Goal: Obtain resource: Download file/media

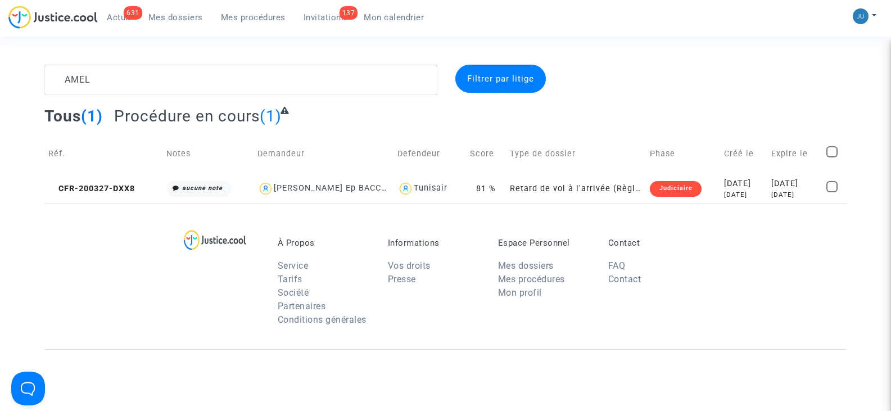
drag, startPoint x: 69, startPoint y: 74, endPoint x: 25, endPoint y: 71, distance: 43.9
click at [25, 71] on div "AMEL Filtrer par litige Tous (1) Procédure en cours (1) Réf. Notes Demandeur De…" at bounding box center [445, 134] width 891 height 139
type textarea "CFR-240927"
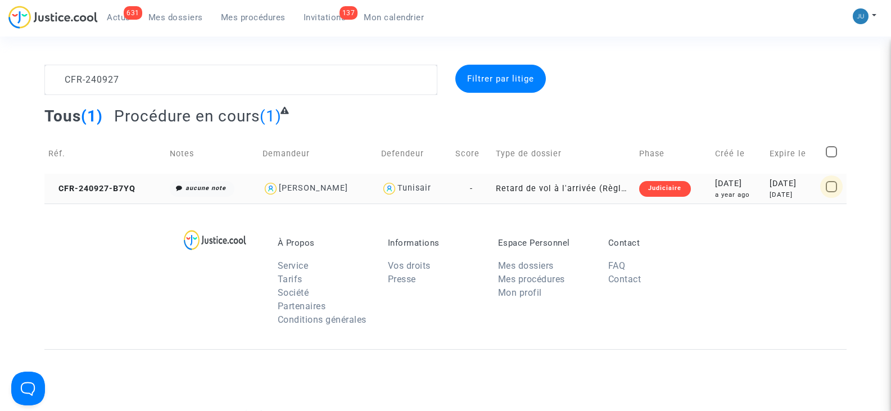
click at [832, 187] on span at bounding box center [830, 186] width 11 height 11
click at [831, 192] on input "checkbox" at bounding box center [831, 192] width 1 height 1
checkbox input "true"
click at [805, 74] on span "Sélection" at bounding box center [793, 79] width 40 height 10
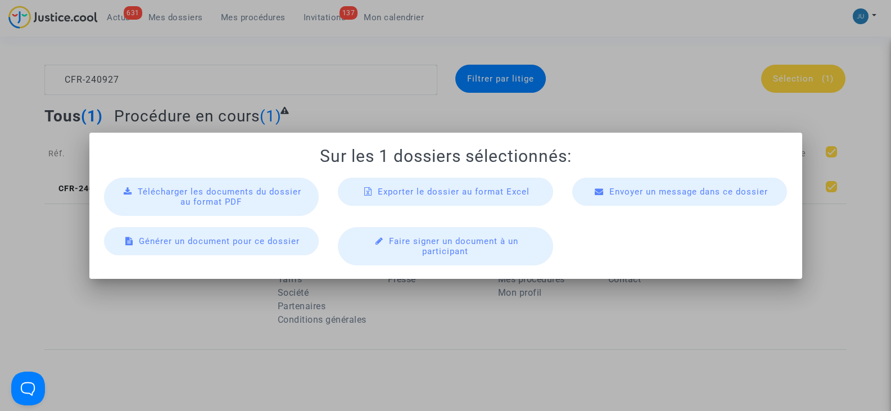
click at [228, 203] on span "Télécharger les documents du dossier au format PDF" at bounding box center [220, 197] width 164 height 20
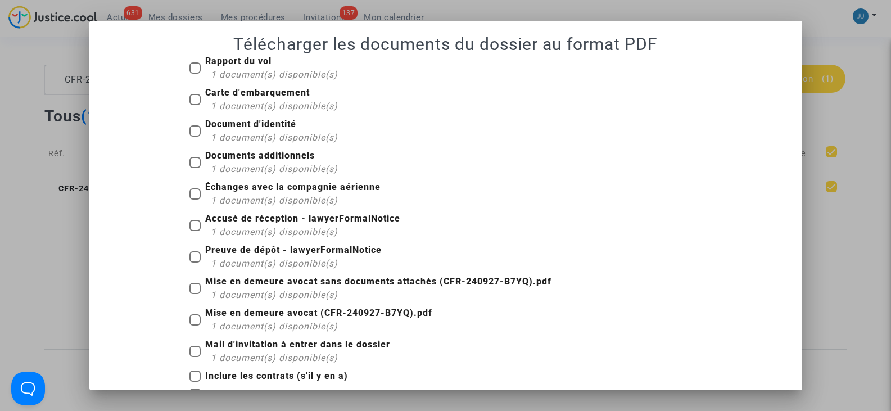
click at [212, 59] on b "Rapport du vol" at bounding box center [238, 61] width 66 height 11
click at [195, 74] on input "Rapport du vol 1 document(s) disponible(s)" at bounding box center [194, 74] width 1 height 1
checkbox input "true"
click at [216, 95] on b "Carte d'embarquement" at bounding box center [257, 92] width 105 height 11
click at [195, 105] on input "Carte d'embarquement 1 document(s) disponible(s)" at bounding box center [194, 105] width 1 height 1
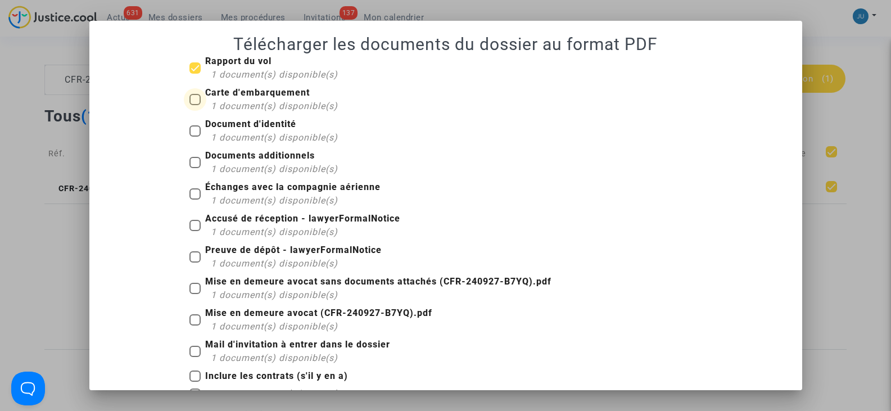
checkbox input "true"
click at [221, 120] on b "Document d'identité" at bounding box center [250, 124] width 91 height 11
click at [195, 137] on input "Document d'identité 1 document(s) disponible(s)" at bounding box center [194, 137] width 1 height 1
checkbox input "true"
click at [225, 153] on b "Documents additionnels" at bounding box center [260, 155] width 110 height 11
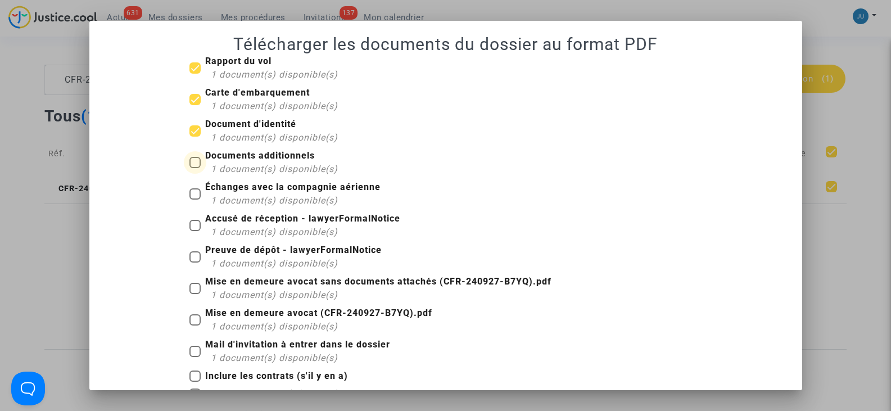
click at [195, 168] on input "Documents additionnels 1 document(s) disponible(s)" at bounding box center [194, 168] width 1 height 1
checkbox input "true"
click at [197, 190] on label "Échanges avec la compagnie aérienne 1 document(s) disponible(s)" at bounding box center [284, 193] width 191 height 27
click at [195, 199] on input "Échanges avec la compagnie aérienne 1 document(s) disponible(s)" at bounding box center [194, 199] width 1 height 1
checkbox input "true"
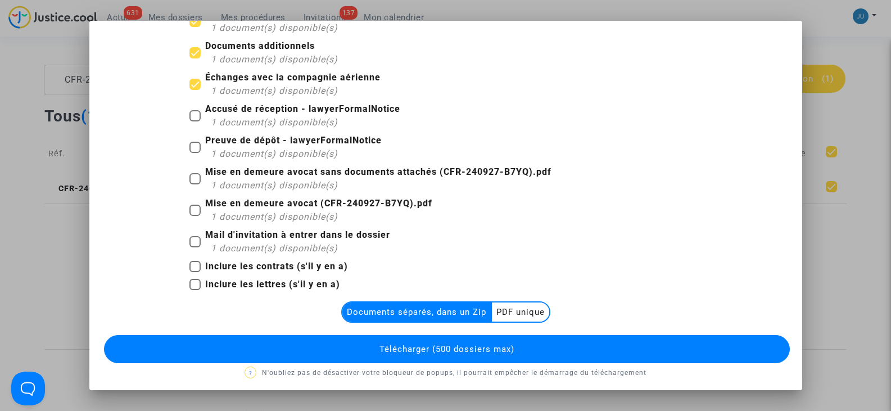
scroll to position [114, 0]
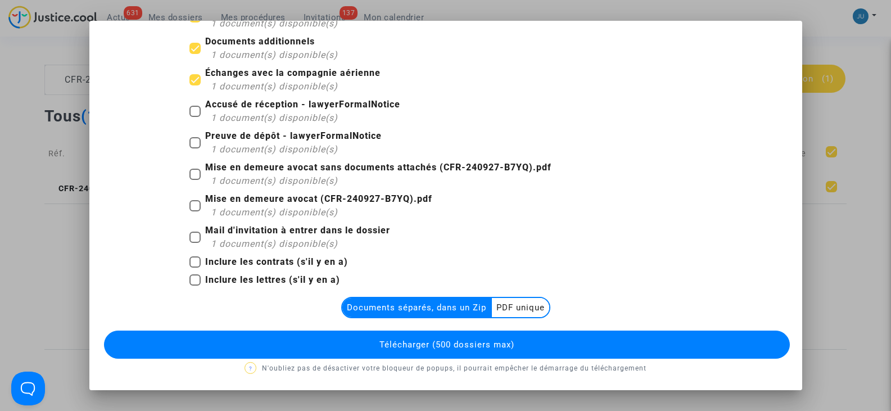
click at [398, 308] on multi-toggle-item "Documents séparés, dans un Zip" at bounding box center [416, 307] width 149 height 19
click at [502, 308] on multi-toggle-item "PDF unique" at bounding box center [520, 307] width 57 height 19
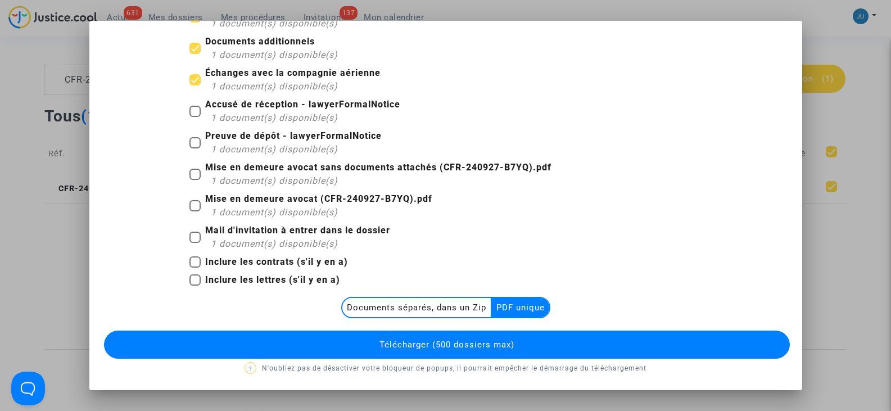
click at [432, 344] on span "Télécharger (500 dossiers max)" at bounding box center [446, 344] width 135 height 10
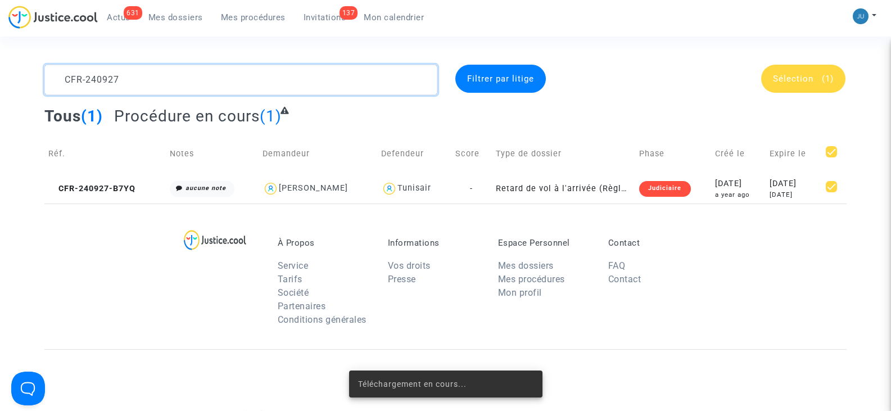
drag, startPoint x: 146, startPoint y: 83, endPoint x: 36, endPoint y: 77, distance: 110.3
click at [36, 77] on div "CFR-240927" at bounding box center [240, 80] width 409 height 30
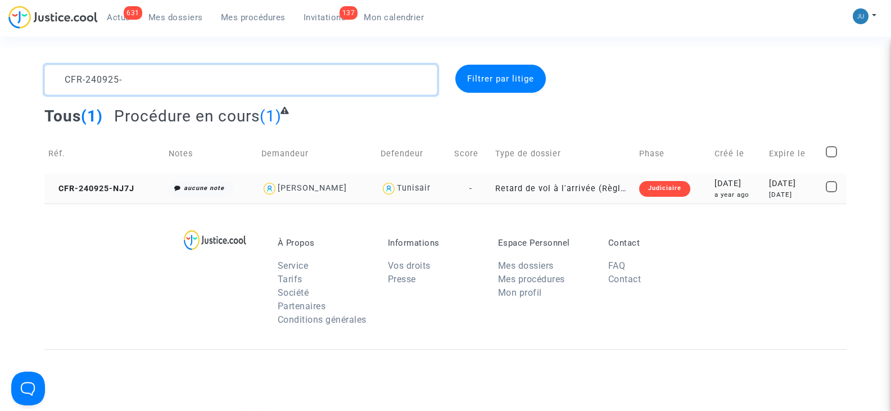
type textarea "CFR-240925-"
click at [832, 188] on span at bounding box center [830, 186] width 11 height 11
click at [831, 192] on input "checkbox" at bounding box center [831, 192] width 1 height 1
checkbox input "true"
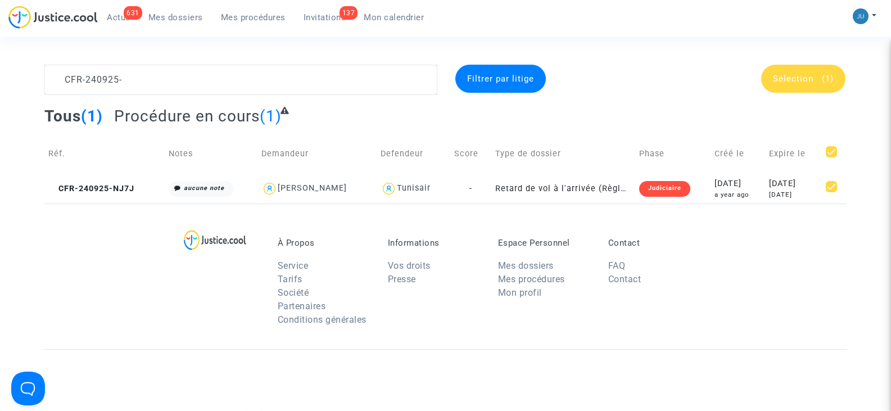
click at [792, 80] on span "Sélection" at bounding box center [793, 79] width 40 height 10
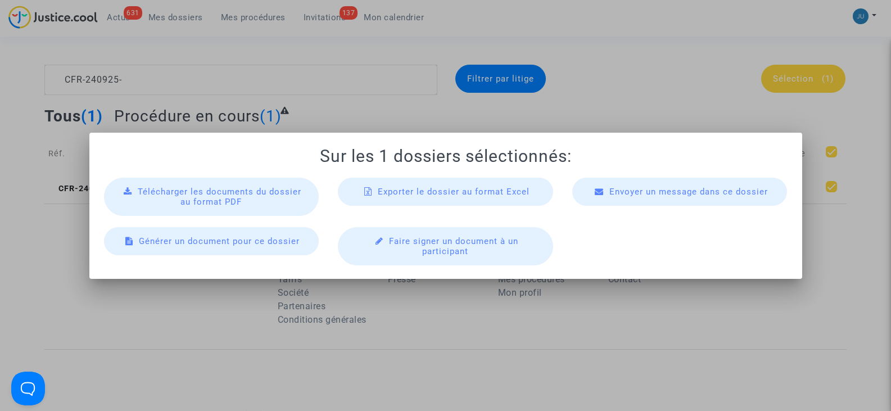
click at [223, 190] on span "Télécharger les documents du dossier au format PDF" at bounding box center [220, 197] width 164 height 20
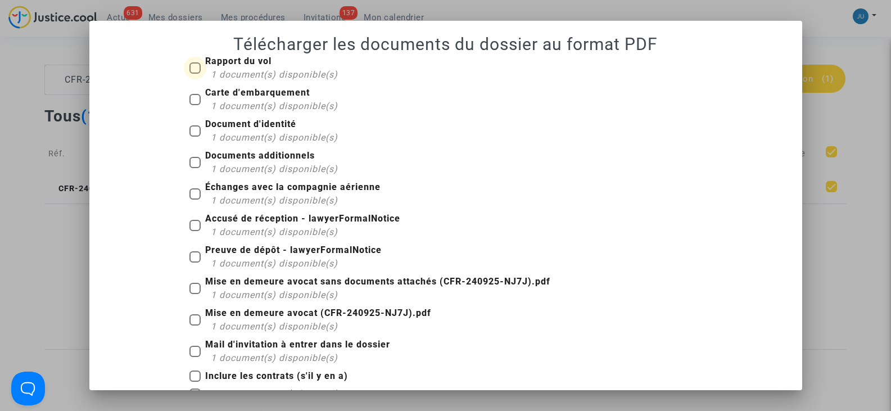
click at [189, 65] on span at bounding box center [194, 67] width 11 height 11
click at [194, 74] on input "Rapport du vol 1 document(s) disponible(s)" at bounding box center [194, 74] width 1 height 1
checkbox input "true"
click at [190, 99] on span at bounding box center [194, 99] width 11 height 11
click at [194, 105] on input "Carte d'embarquement 1 document(s) disponible(s)" at bounding box center [194, 105] width 1 height 1
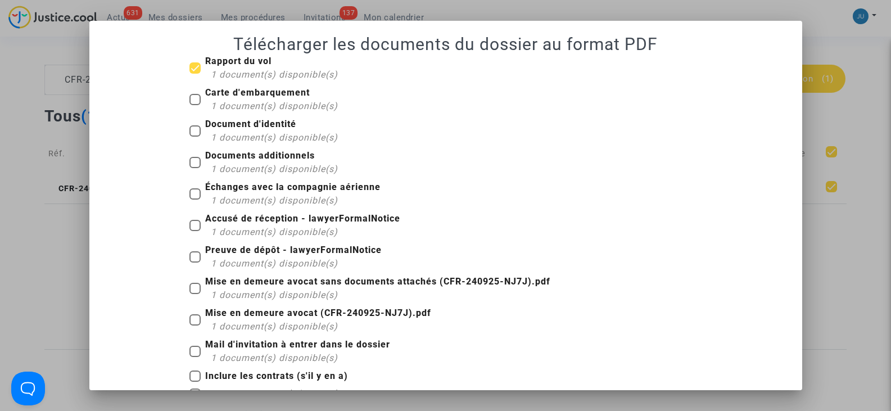
checkbox input "true"
click at [193, 125] on span at bounding box center [194, 130] width 11 height 11
click at [194, 137] on input "Document d'identité 1 document(s) disponible(s)" at bounding box center [194, 137] width 1 height 1
checkbox input "true"
click at [190, 157] on span at bounding box center [194, 162] width 11 height 11
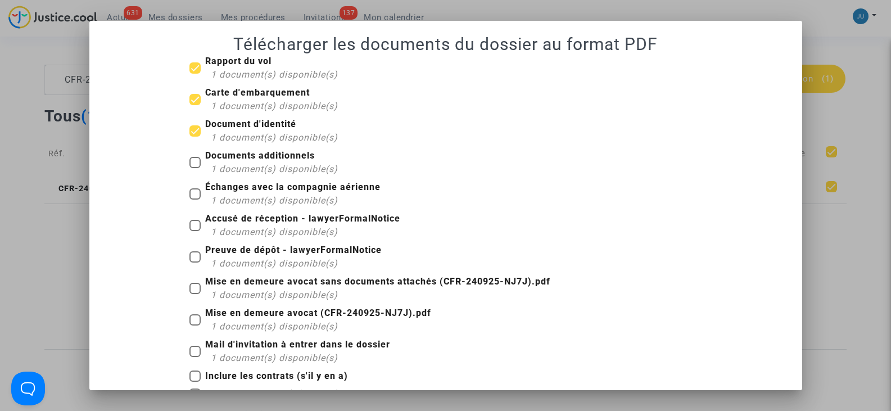
click at [194, 168] on input "Documents additionnels 1 document(s) disponible(s)" at bounding box center [194, 168] width 1 height 1
checkbox input "true"
click at [191, 185] on label "Échanges avec la compagnie aérienne 1 document(s) disponible(s)" at bounding box center [284, 193] width 191 height 27
click at [194, 199] on input "Échanges avec la compagnie aérienne 1 document(s) disponible(s)" at bounding box center [194, 199] width 1 height 1
checkbox input "true"
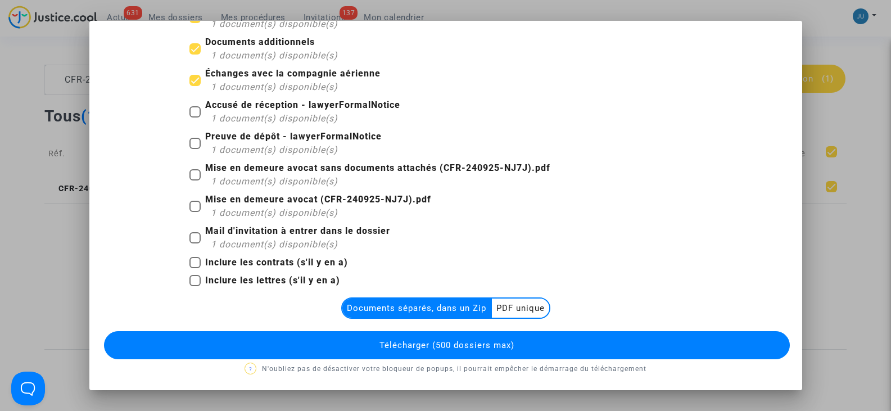
scroll to position [114, 0]
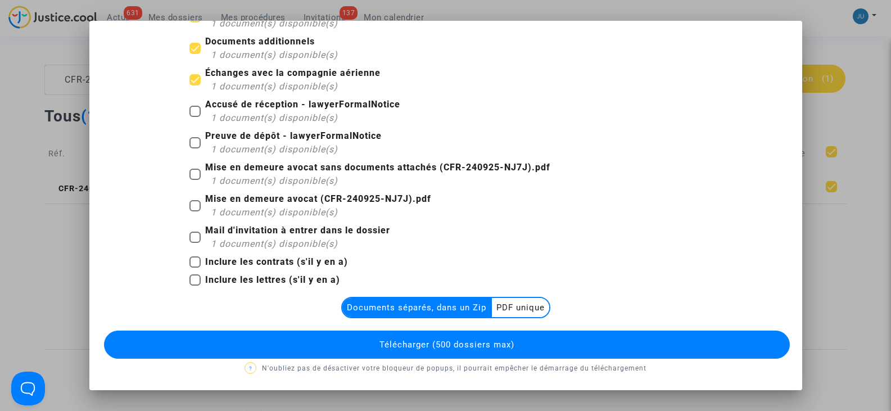
click at [520, 307] on multi-toggle-item "PDF unique" at bounding box center [520, 307] width 57 height 19
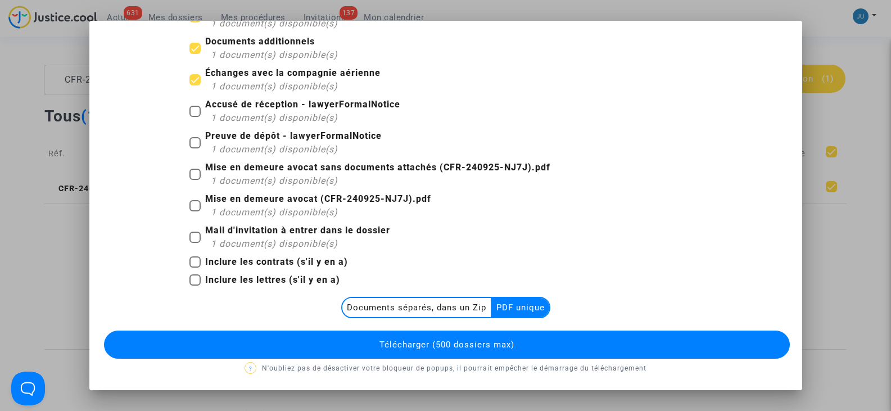
click at [388, 348] on span "Télécharger (500 dossiers max)" at bounding box center [446, 344] width 135 height 10
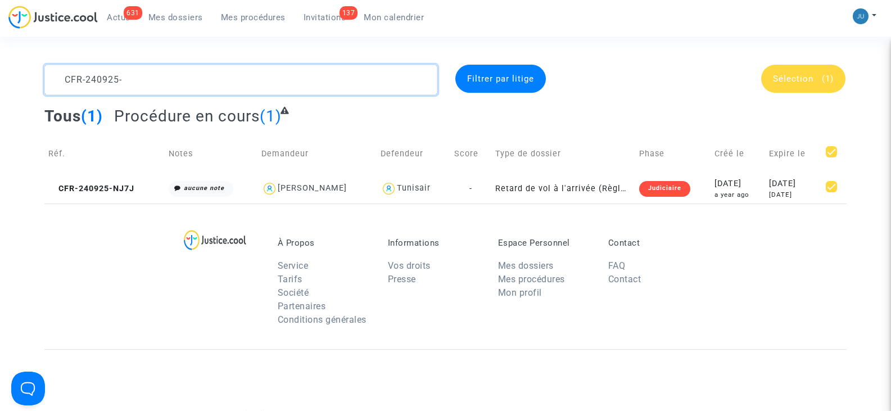
click at [129, 75] on textarea at bounding box center [240, 80] width 392 height 30
drag, startPoint x: 128, startPoint y: 80, endPoint x: 111, endPoint y: 82, distance: 17.6
click at [111, 82] on textarea at bounding box center [240, 80] width 392 height 30
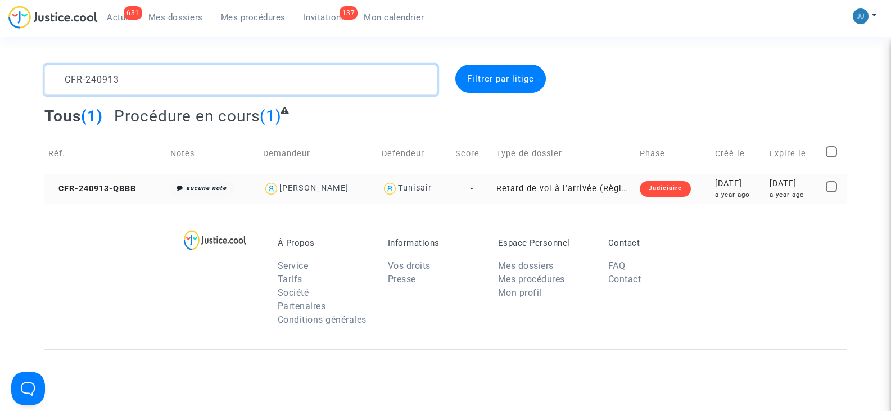
type textarea "CFR-240913"
click at [836, 184] on span at bounding box center [830, 186] width 11 height 11
click at [831, 192] on input "checkbox" at bounding box center [831, 192] width 1 height 1
checkbox input "true"
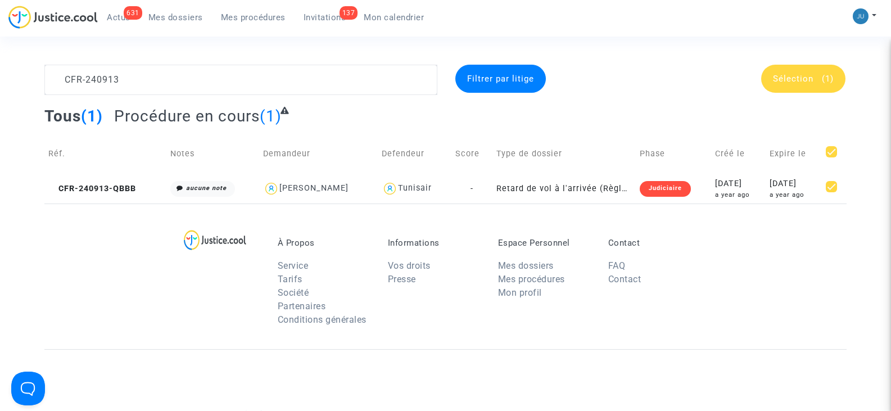
click at [799, 84] on div "Sélection (1)" at bounding box center [803, 79] width 84 height 28
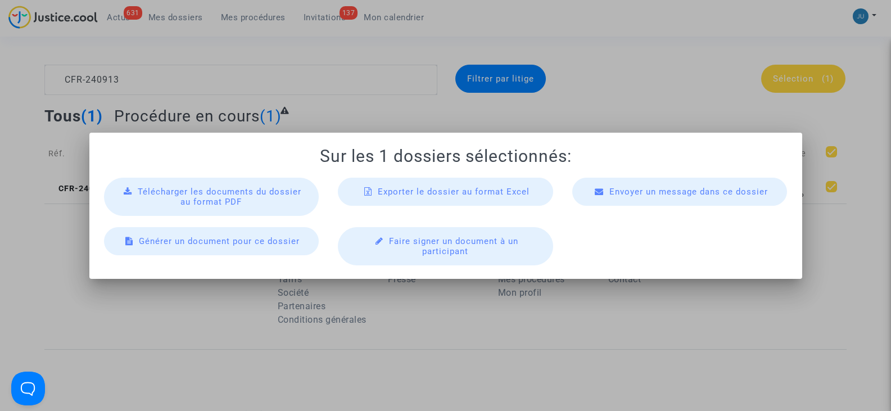
click at [164, 190] on span "Télécharger les documents du dossier au format PDF" at bounding box center [220, 197] width 164 height 20
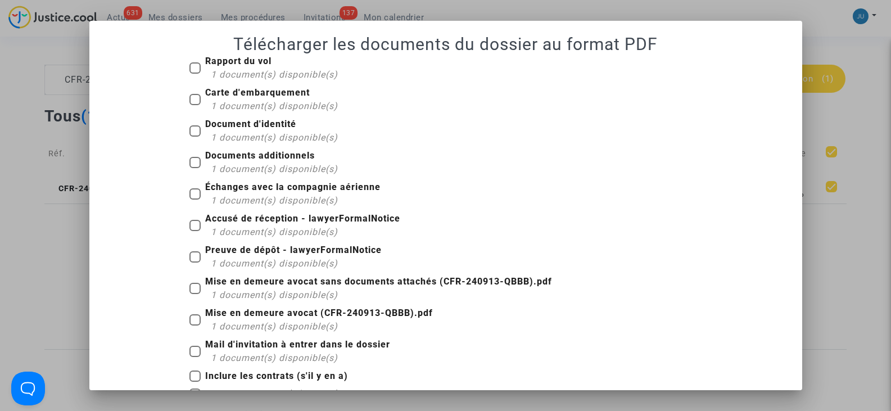
click at [190, 67] on span at bounding box center [194, 67] width 11 height 11
click at [194, 74] on input "Rapport du vol 1 document(s) disponible(s)" at bounding box center [194, 74] width 1 height 1
checkbox input "true"
click at [193, 98] on span at bounding box center [194, 99] width 11 height 11
click at [194, 105] on input "Carte d'embarquement 1 document(s) disponible(s)" at bounding box center [194, 105] width 1 height 1
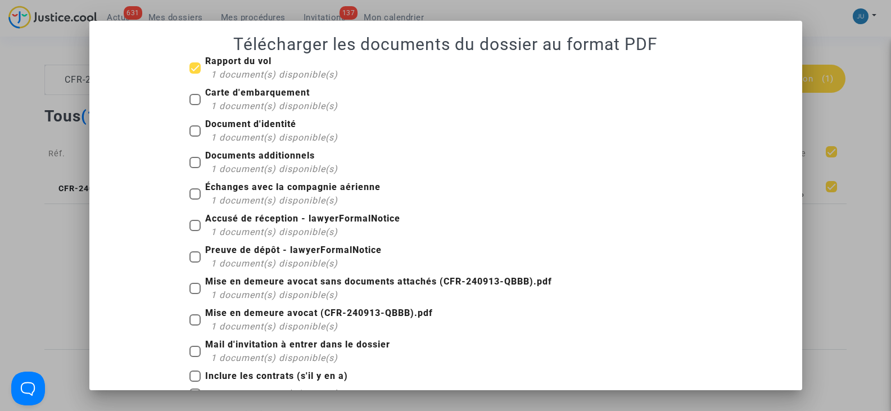
checkbox input "true"
click at [192, 129] on span at bounding box center [194, 130] width 11 height 11
click at [194, 137] on input "Document d'identité 1 document(s) disponible(s)" at bounding box center [194, 137] width 1 height 1
checkbox input "true"
click at [194, 159] on span at bounding box center [194, 162] width 11 height 11
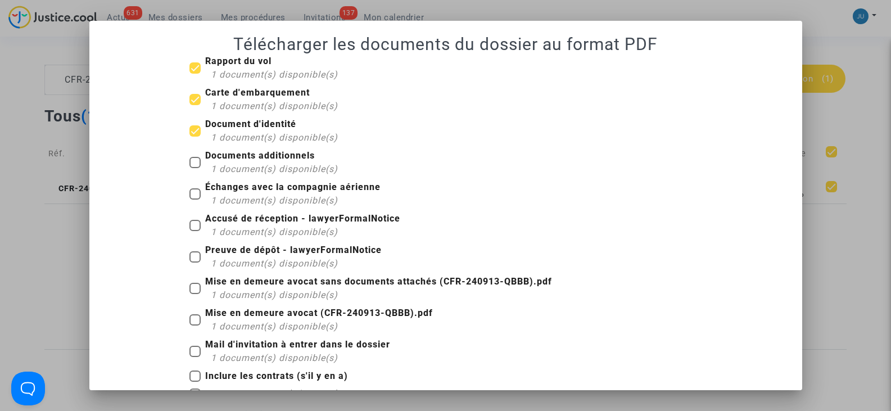
click at [194, 168] on input "Documents additionnels 1 document(s) disponible(s)" at bounding box center [194, 168] width 1 height 1
checkbox input "true"
click at [190, 189] on span at bounding box center [194, 193] width 11 height 11
click at [194, 199] on input "Échanges avec la compagnie aérienne 1 document(s) disponible(s)" at bounding box center [194, 199] width 1 height 1
checkbox input "true"
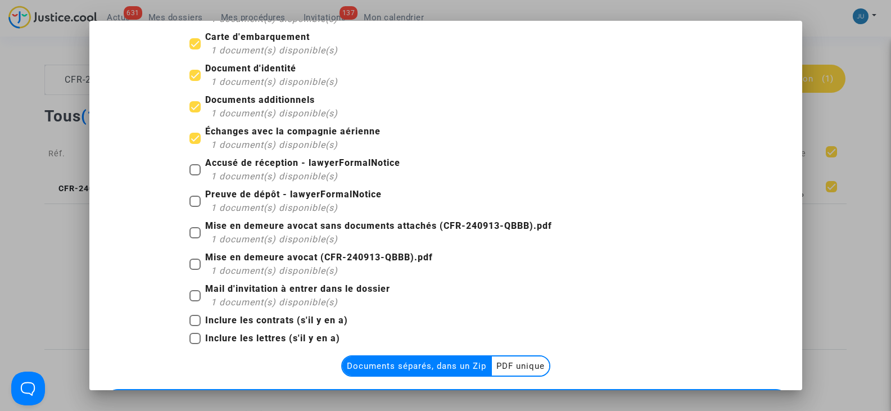
scroll to position [114, 0]
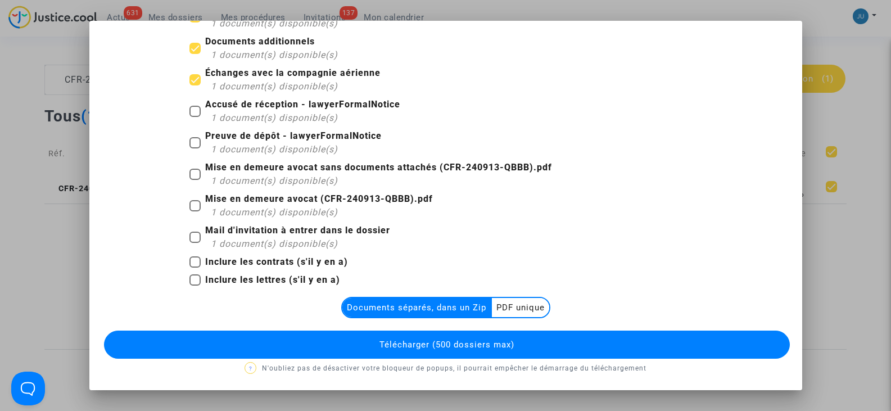
click at [518, 304] on multi-toggle-item "PDF unique" at bounding box center [520, 307] width 57 height 19
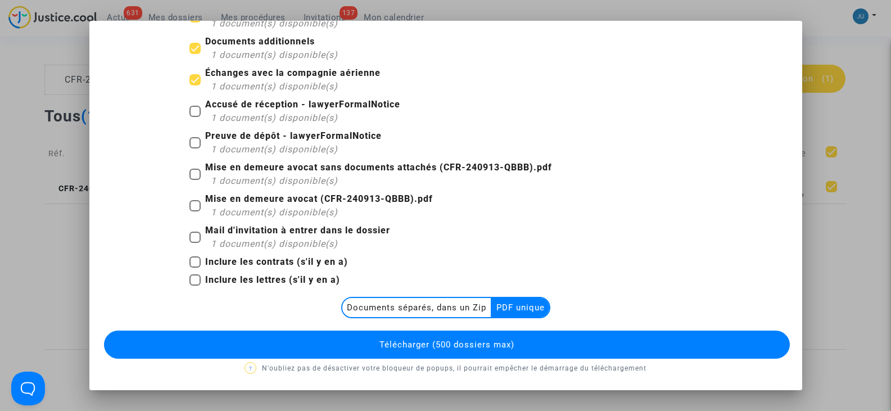
click at [487, 344] on span "Télécharger (500 dossiers max)" at bounding box center [446, 344] width 135 height 10
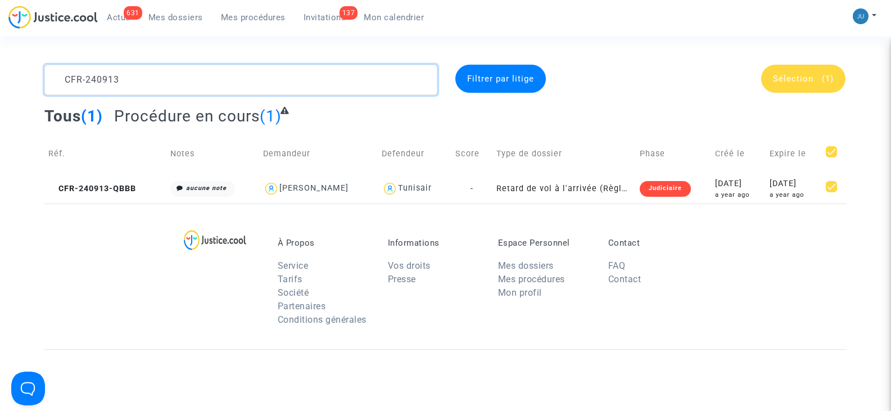
drag, startPoint x: 123, startPoint y: 81, endPoint x: 106, endPoint y: 61, distance: 26.3
click at [98, 78] on textarea at bounding box center [240, 80] width 392 height 30
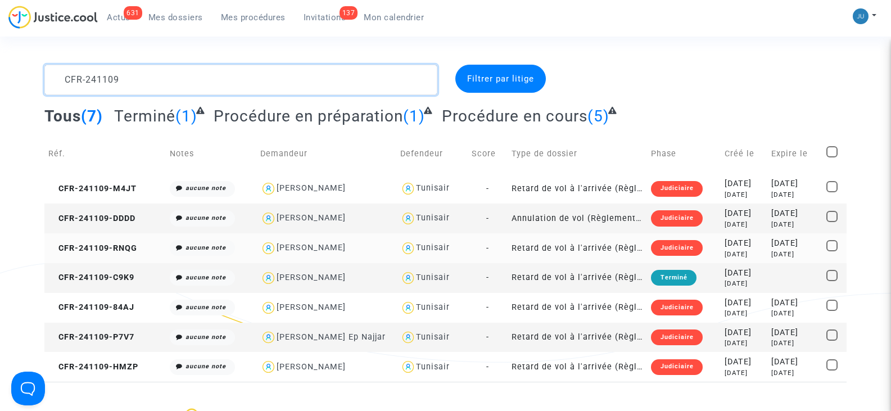
type textarea "CFR-241109"
click at [832, 241] on span at bounding box center [831, 245] width 11 height 11
click at [832, 251] on input "checkbox" at bounding box center [831, 251] width 1 height 1
checkbox input "true"
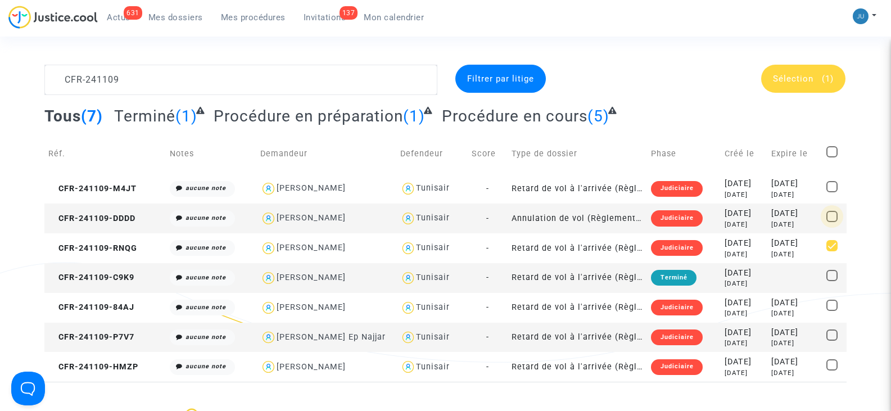
click at [835, 211] on span at bounding box center [831, 216] width 11 height 11
click at [832, 222] on input "checkbox" at bounding box center [831, 222] width 1 height 1
checkbox input "true"
click at [797, 77] on span "Sélection" at bounding box center [793, 79] width 40 height 10
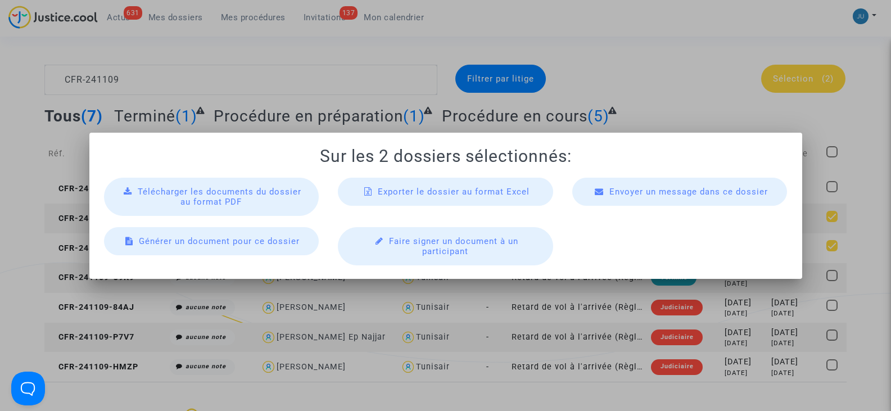
click at [216, 199] on span "Télécharger les documents du dossier au format PDF" at bounding box center [220, 197] width 164 height 20
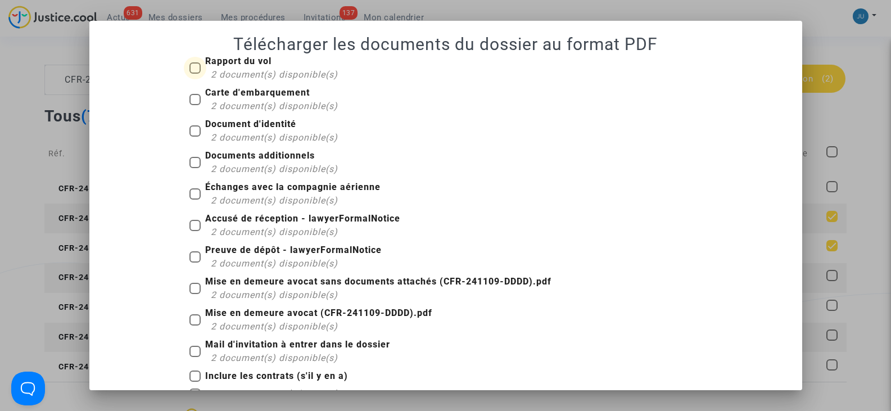
click at [191, 66] on span at bounding box center [194, 67] width 11 height 11
click at [194, 74] on input "Rapport du vol 2 document(s) disponible(s)" at bounding box center [194, 74] width 1 height 1
checkbox input "true"
click at [192, 98] on span at bounding box center [194, 99] width 11 height 11
click at [194, 105] on input "Carte d'embarquement 2 document(s) disponible(s)" at bounding box center [194, 105] width 1 height 1
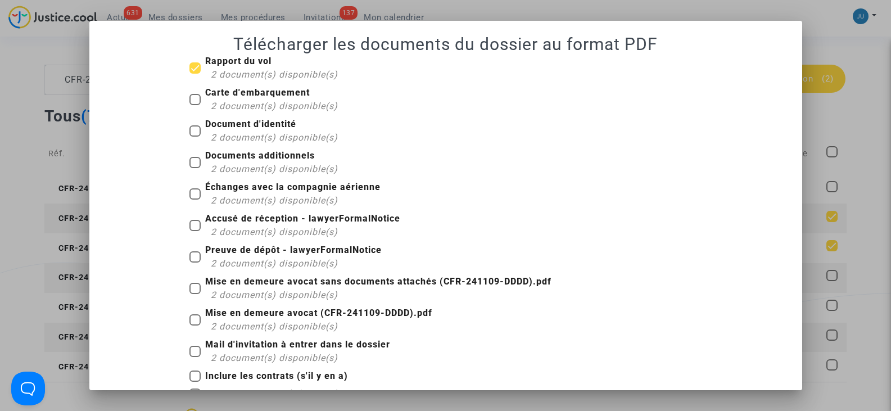
checkbox input "true"
click at [190, 125] on span at bounding box center [194, 130] width 11 height 11
click at [194, 137] on input "Document d'identité 2 document(s) disponible(s)" at bounding box center [194, 137] width 1 height 1
checkbox input "true"
click at [191, 157] on span at bounding box center [194, 162] width 11 height 11
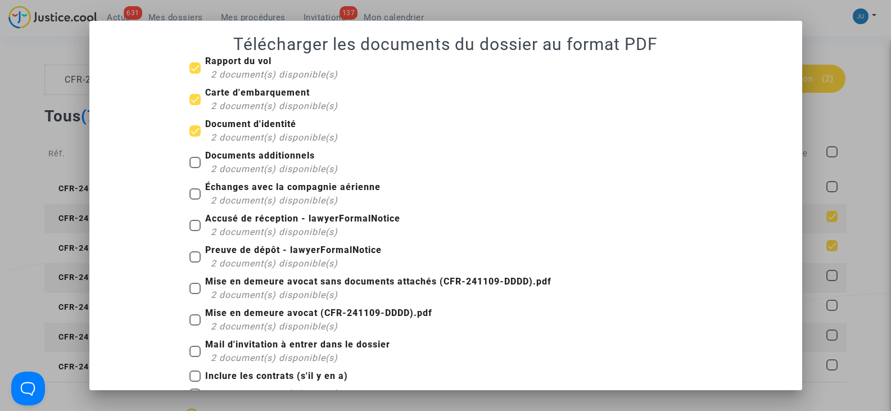
click at [194, 168] on input "Documents additionnels 2 document(s) disponible(s)" at bounding box center [194, 168] width 1 height 1
checkbox input "true"
click at [194, 190] on span at bounding box center [194, 193] width 11 height 11
click at [194, 199] on input "Échanges avec la compagnie aérienne 2 document(s) disponible(s)" at bounding box center [194, 199] width 1 height 1
checkbox input "true"
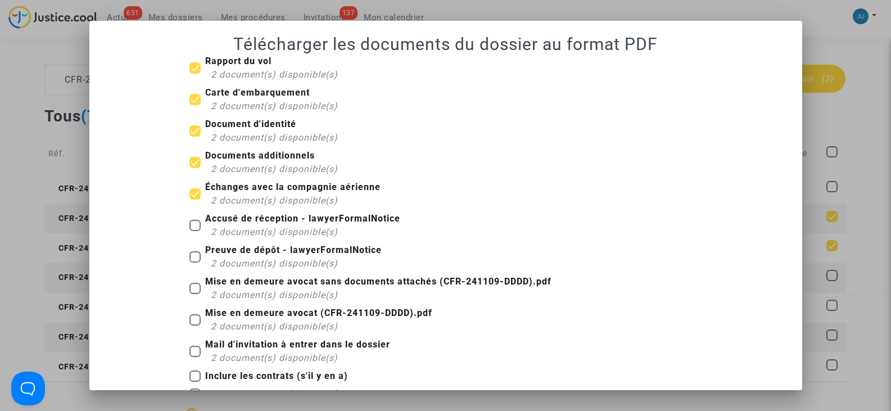
scroll to position [114, 0]
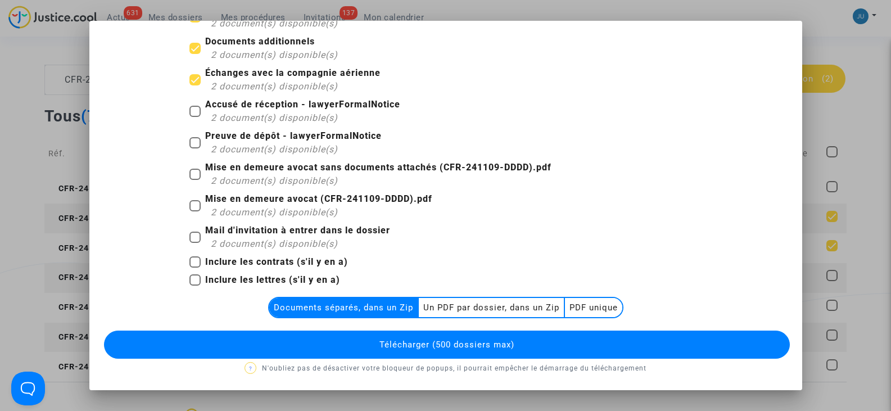
click at [458, 303] on multi-toggle-item "Un PDF par dossier, dans un Zip" at bounding box center [492, 307] width 146 height 19
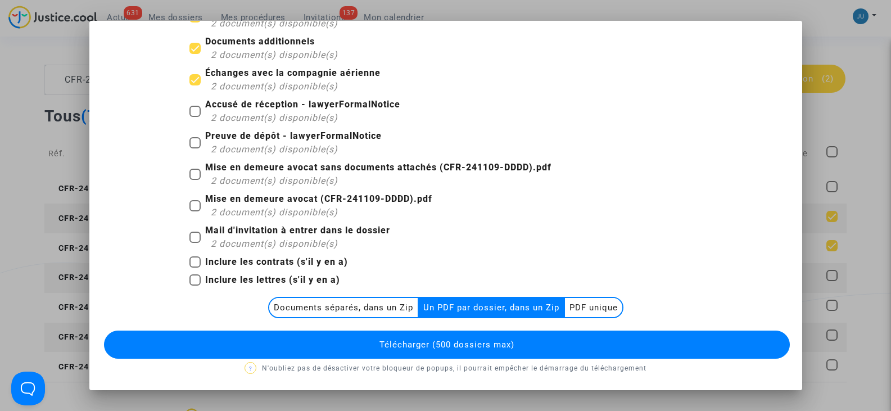
click at [459, 335] on button "Télécharger (500 dossiers max)" at bounding box center [447, 344] width 686 height 28
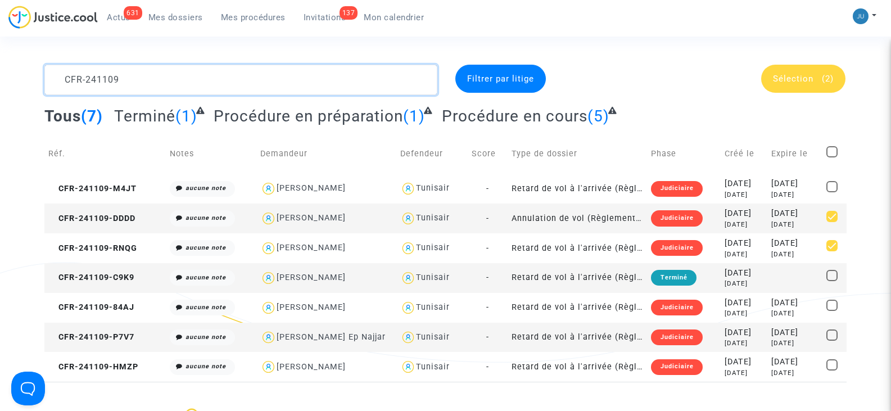
drag, startPoint x: 132, startPoint y: 78, endPoint x: 111, endPoint y: 81, distance: 21.6
click at [111, 81] on textarea at bounding box center [240, 80] width 392 height 30
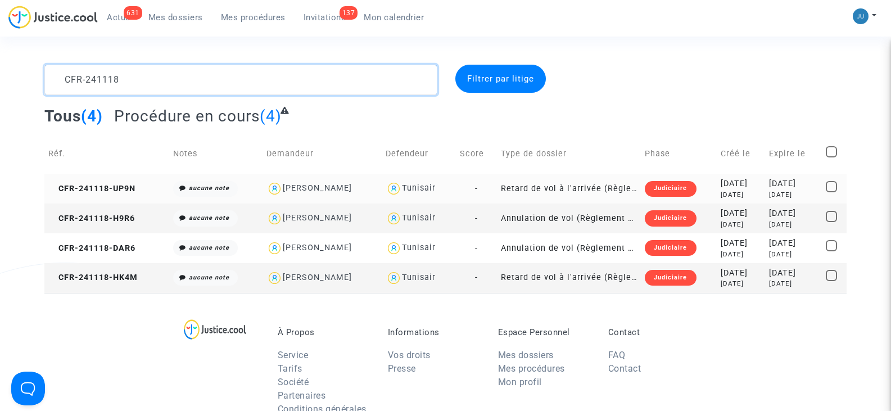
type textarea "CFR-241118"
click at [832, 184] on span at bounding box center [830, 186] width 11 height 11
click at [831, 192] on input "checkbox" at bounding box center [831, 192] width 1 height 1
checkbox input "true"
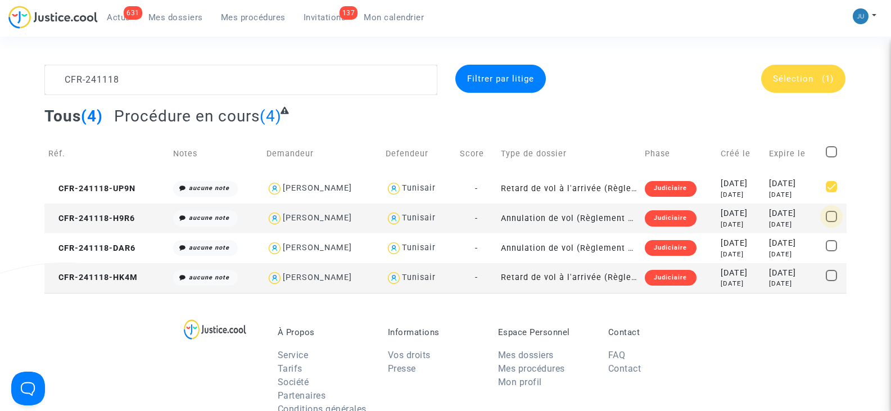
click at [836, 213] on span at bounding box center [830, 216] width 11 height 11
click at [831, 222] on input "checkbox" at bounding box center [831, 222] width 1 height 1
checkbox input "true"
click at [803, 78] on span "Sélection" at bounding box center [793, 79] width 40 height 10
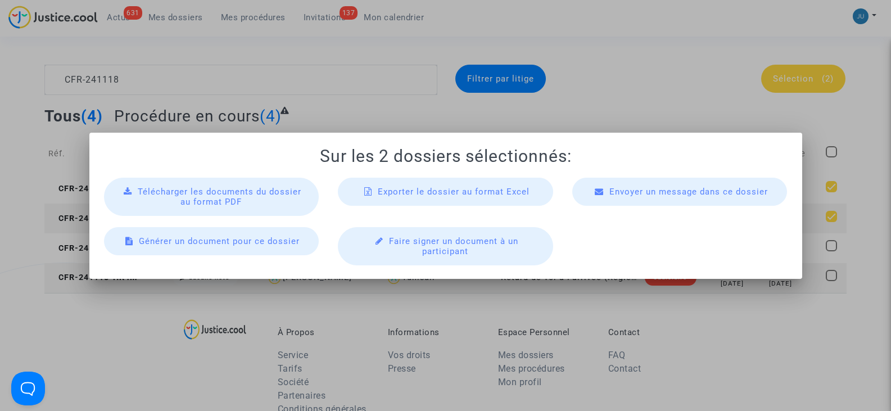
click at [217, 203] on span "Télécharger les documents du dossier au format PDF" at bounding box center [220, 197] width 164 height 20
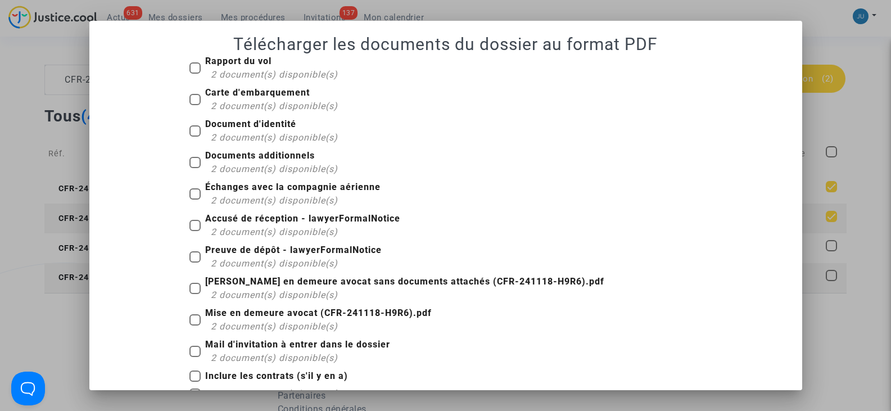
click at [193, 67] on span at bounding box center [194, 67] width 11 height 11
click at [194, 74] on input "Rapport du vol 2 document(s) disponible(s)" at bounding box center [194, 74] width 1 height 1
checkbox input "true"
click at [192, 97] on span at bounding box center [194, 99] width 11 height 11
click at [194, 105] on input "Carte d'embarquement 2 document(s) disponible(s)" at bounding box center [194, 105] width 1 height 1
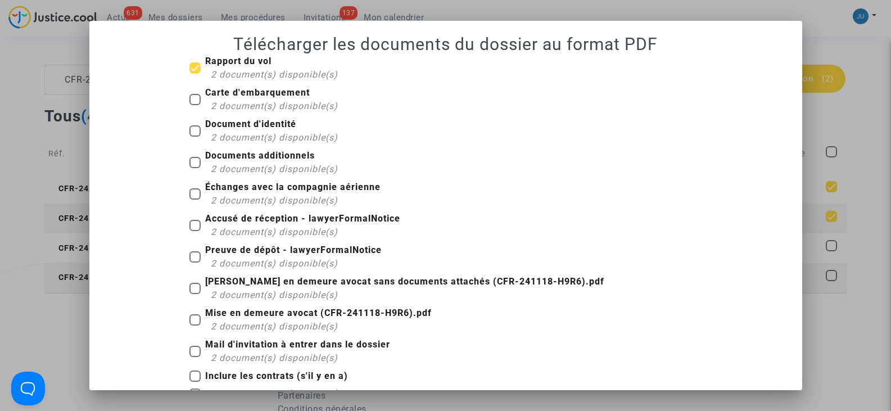
checkbox input "true"
click at [192, 129] on span at bounding box center [194, 130] width 11 height 11
click at [194, 137] on input "Document d'identité 2 document(s) disponible(s)" at bounding box center [194, 137] width 1 height 1
checkbox input "true"
click at [192, 160] on span at bounding box center [194, 162] width 11 height 11
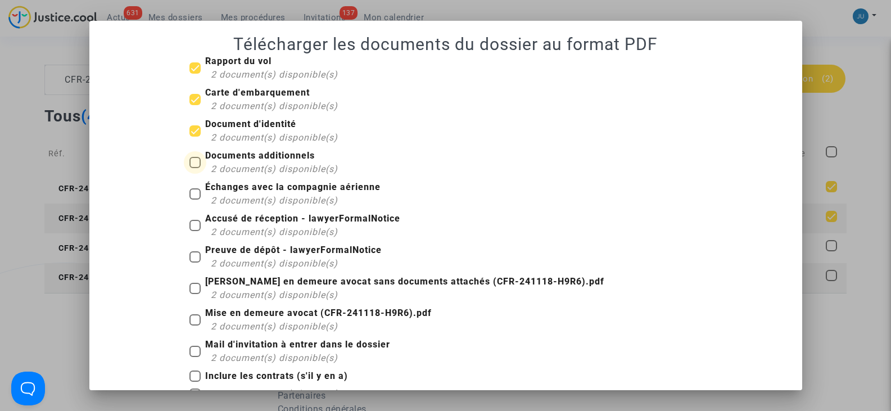
click at [194, 168] on input "Documents additionnels 2 document(s) disponible(s)" at bounding box center [194, 168] width 1 height 1
checkbox input "true"
click at [194, 189] on span at bounding box center [194, 193] width 11 height 11
click at [194, 199] on input "Échanges avec la compagnie aérienne 2 document(s) disponible(s)" at bounding box center [194, 199] width 1 height 1
checkbox input "true"
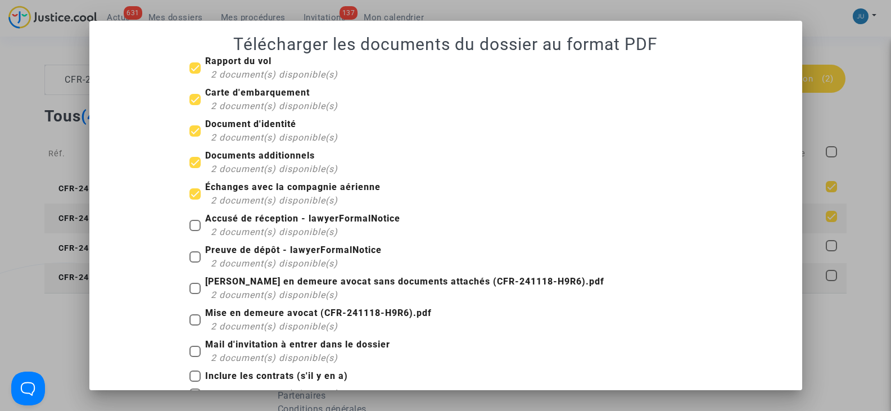
scroll to position [114, 0]
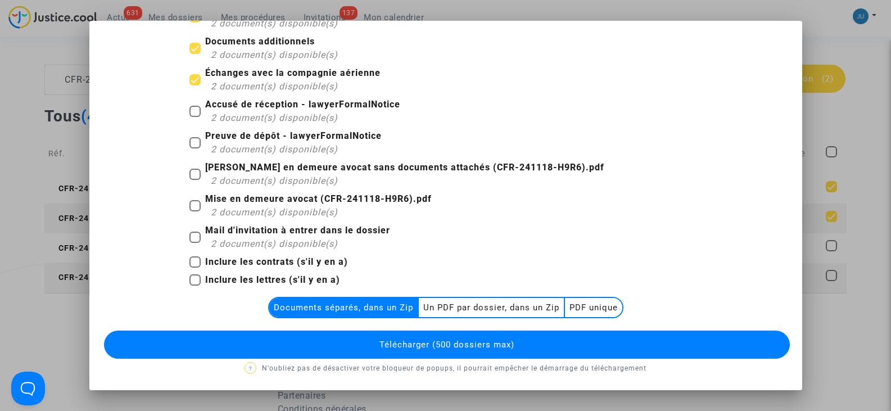
click at [492, 310] on multi-toggle-item "Un PDF par dossier, dans un Zip" at bounding box center [492, 307] width 146 height 19
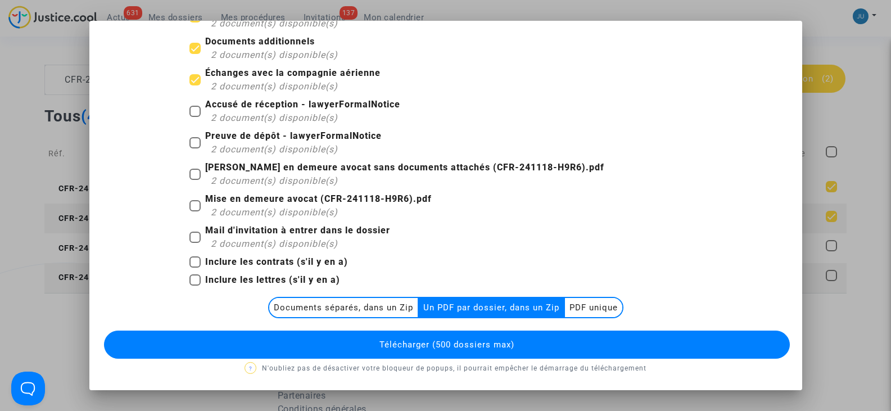
click at [462, 344] on span "Télécharger (500 dossiers max)" at bounding box center [446, 344] width 135 height 10
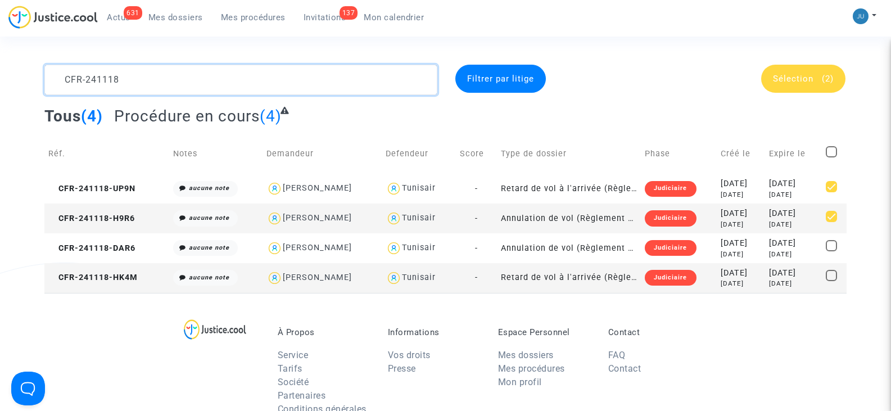
drag, startPoint x: 144, startPoint y: 90, endPoint x: 103, endPoint y: 84, distance: 41.6
click at [103, 84] on textarea at bounding box center [240, 80] width 392 height 30
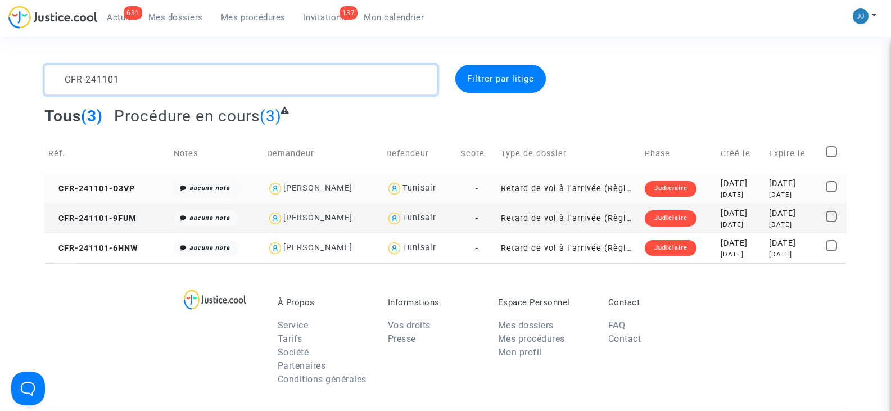
type textarea "CFR-241101"
click at [831, 185] on span at bounding box center [830, 186] width 11 height 11
click at [831, 192] on input "checkbox" at bounding box center [831, 192] width 1 height 1
checkbox input "true"
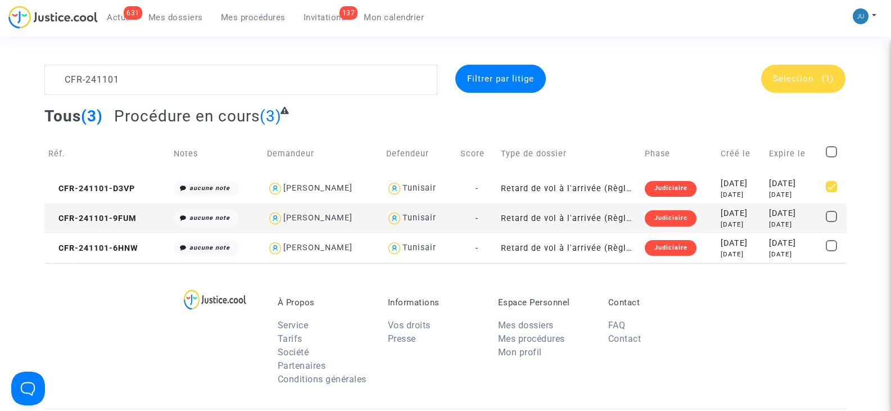
click at [784, 72] on div "Sélection (1)" at bounding box center [803, 79] width 84 height 28
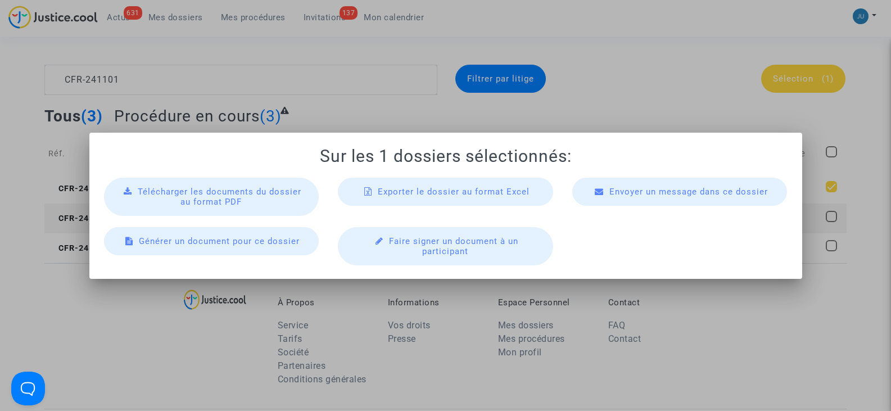
click at [133, 198] on div "Télécharger les documents du dossier au format PDF" at bounding box center [211, 197] width 215 height 38
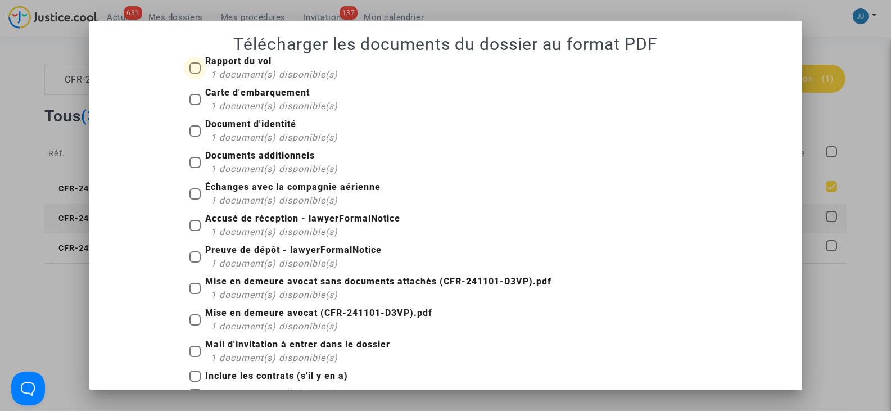
drag, startPoint x: 190, startPoint y: 64, endPoint x: 196, endPoint y: 76, distance: 12.8
click at [190, 65] on span at bounding box center [194, 67] width 11 height 11
click at [194, 74] on input "Rapport du vol 1 document(s) disponible(s)" at bounding box center [194, 74] width 1 height 1
checkbox input "true"
click at [193, 98] on span at bounding box center [194, 99] width 11 height 11
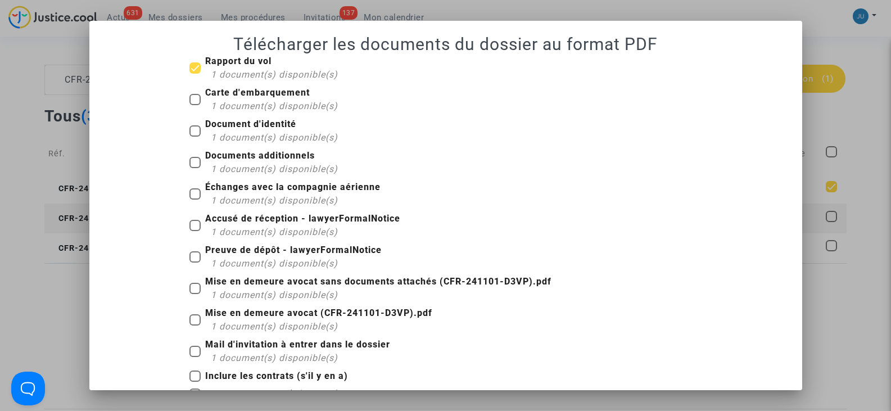
click at [194, 105] on input "Carte d'embarquement 1 document(s) disponible(s)" at bounding box center [194, 105] width 1 height 1
checkbox input "true"
click at [190, 129] on span at bounding box center [194, 130] width 11 height 11
click at [194, 137] on input "Document d'identité 1 document(s) disponible(s)" at bounding box center [194, 137] width 1 height 1
checkbox input "true"
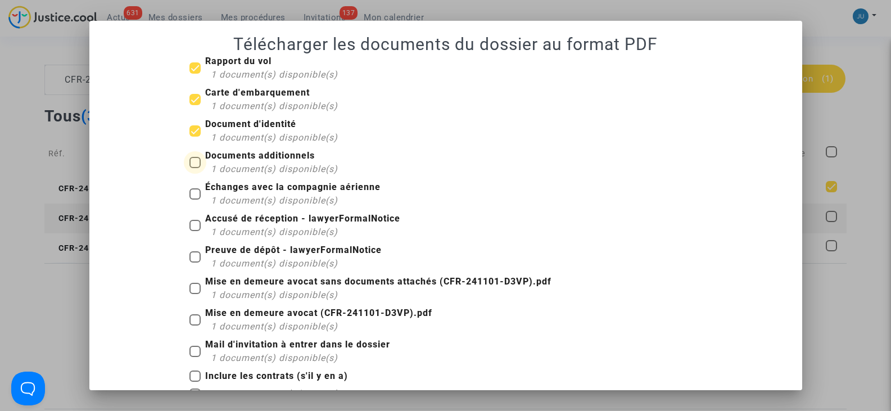
click at [193, 157] on span at bounding box center [194, 162] width 11 height 11
click at [194, 168] on input "Documents additionnels 1 document(s) disponible(s)" at bounding box center [194, 168] width 1 height 1
checkbox input "true"
click at [193, 189] on span at bounding box center [194, 193] width 11 height 11
click at [194, 199] on input "Échanges avec la compagnie aérienne 1 document(s) disponible(s)" at bounding box center [194, 199] width 1 height 1
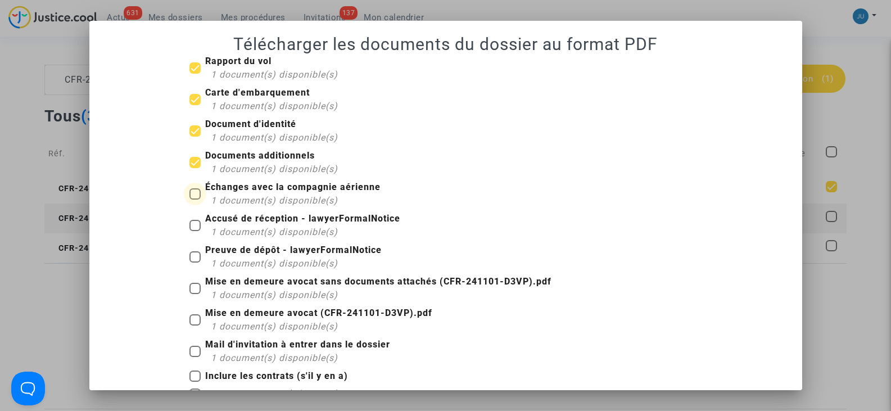
checkbox input "true"
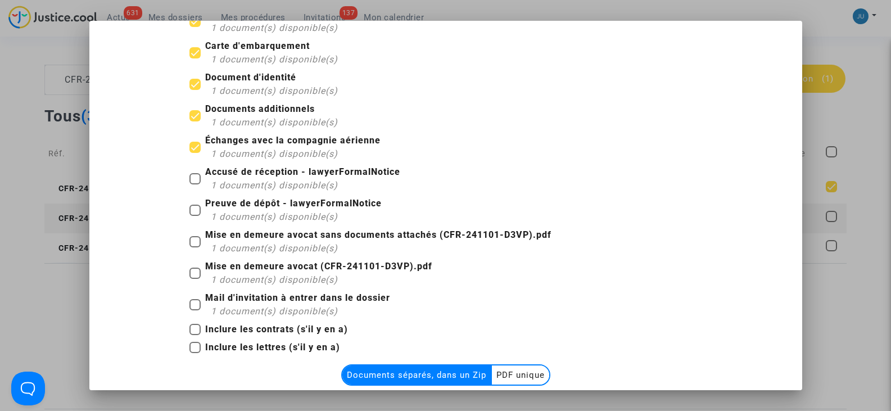
scroll to position [114, 0]
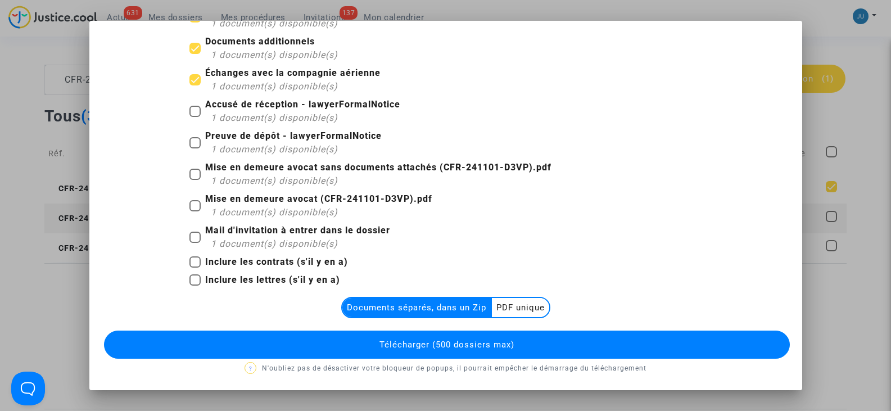
click at [507, 305] on multi-toggle-item "PDF unique" at bounding box center [520, 307] width 57 height 19
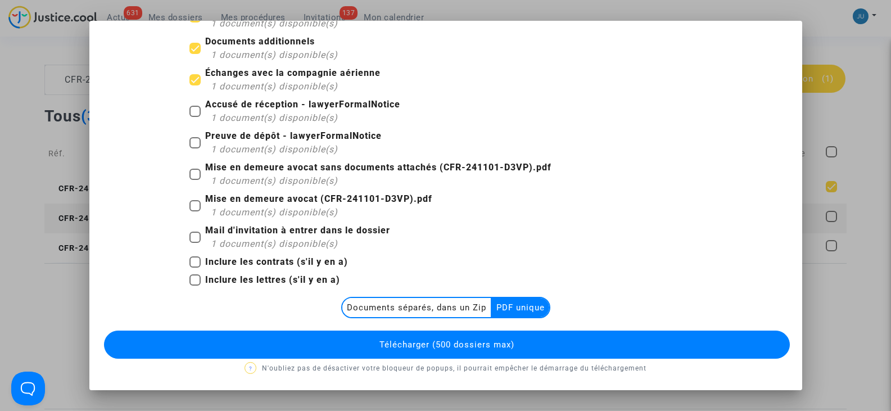
click at [450, 344] on span "Télécharger (500 dossiers max)" at bounding box center [446, 344] width 135 height 10
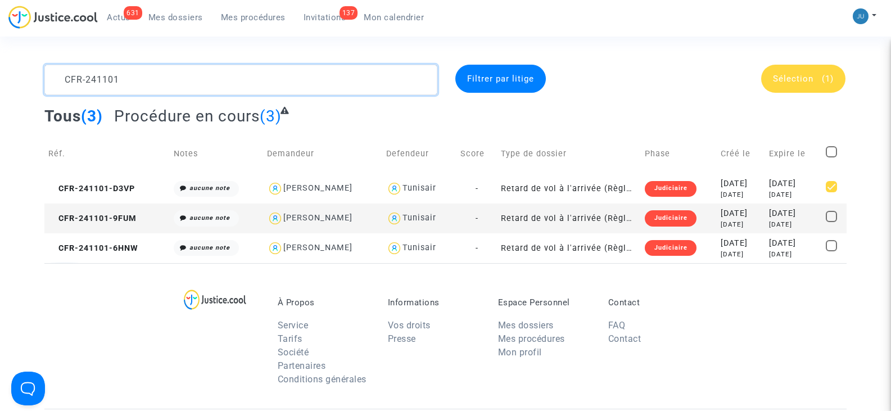
drag, startPoint x: 128, startPoint y: 78, endPoint x: 55, endPoint y: 75, distance: 73.6
click at [55, 75] on textarea at bounding box center [240, 80] width 392 height 30
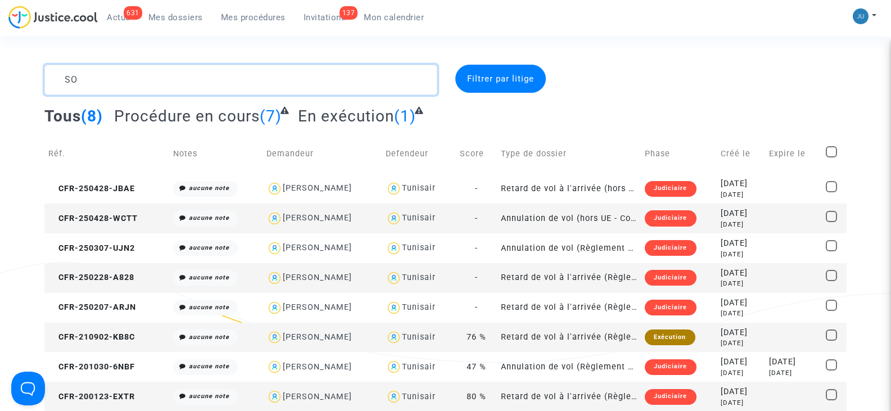
type textarea "S"
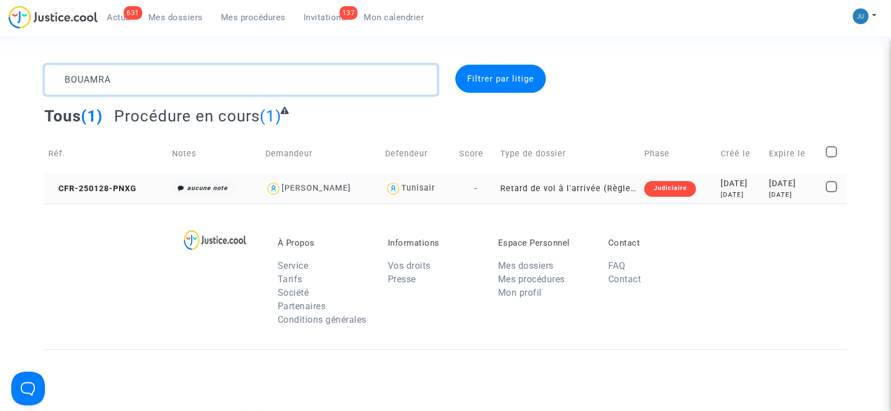
type textarea "BOUAMRA"
click at [834, 186] on span at bounding box center [830, 186] width 11 height 11
click at [831, 192] on input "checkbox" at bounding box center [831, 192] width 1 height 1
checkbox input "true"
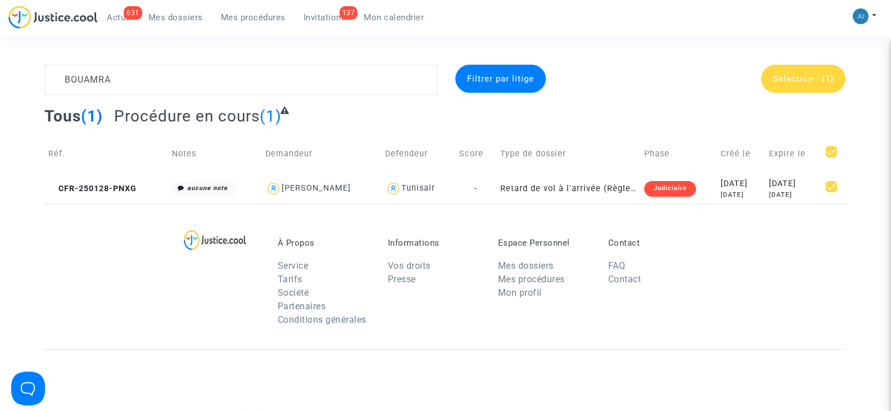
click at [795, 74] on span "Sélection" at bounding box center [793, 79] width 40 height 10
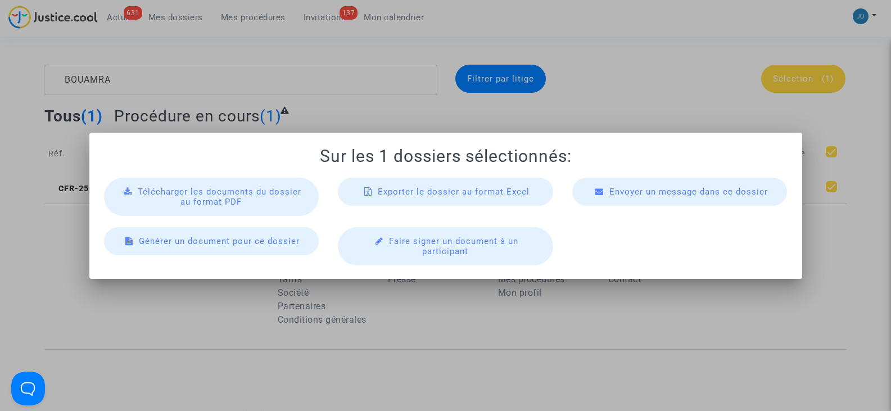
click at [264, 203] on div "Télécharger les documents du dossier au format PDF" at bounding box center [211, 197] width 215 height 38
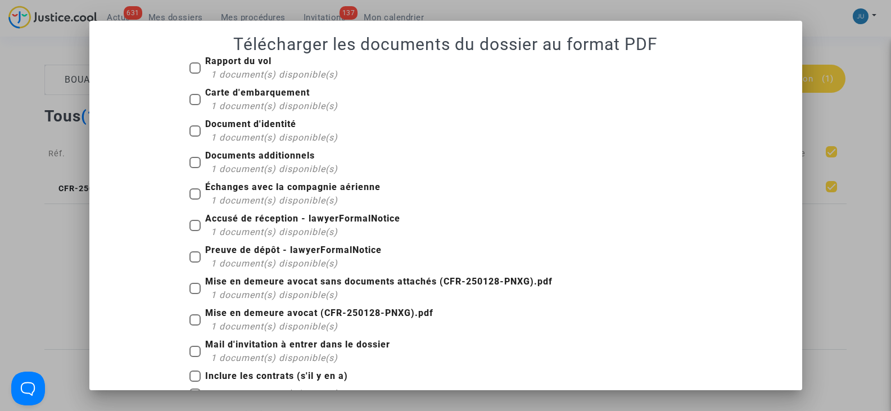
click at [196, 66] on span at bounding box center [194, 67] width 11 height 11
click at [195, 74] on input "Rapport du vol 1 document(s) disponible(s)" at bounding box center [194, 74] width 1 height 1
checkbox input "true"
click at [189, 98] on span at bounding box center [194, 99] width 11 height 11
click at [194, 105] on input "Carte d'embarquement 1 document(s) disponible(s)" at bounding box center [194, 105] width 1 height 1
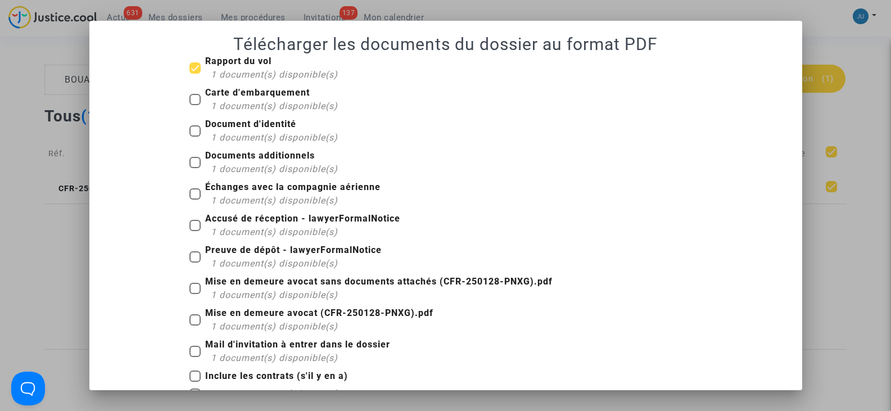
checkbox input "true"
click at [193, 128] on span at bounding box center [194, 130] width 11 height 11
click at [194, 137] on input "Document d'identité 1 document(s) disponible(s)" at bounding box center [194, 137] width 1 height 1
checkbox input "true"
click at [194, 164] on span at bounding box center [194, 162] width 11 height 11
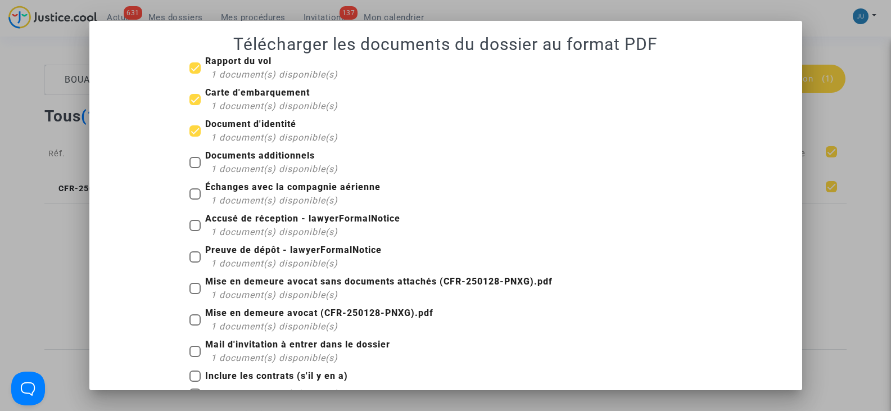
click at [194, 168] on input "Documents additionnels 1 document(s) disponible(s)" at bounding box center [194, 168] width 1 height 1
checkbox input "true"
drag, startPoint x: 197, startPoint y: 188, endPoint x: 205, endPoint y: 193, distance: 8.9
click at [196, 189] on label "Échanges avec la compagnie aérienne 1 document(s) disponible(s)" at bounding box center [284, 193] width 191 height 27
click at [195, 199] on input "Échanges avec la compagnie aérienne 1 document(s) disponible(s)" at bounding box center [194, 199] width 1 height 1
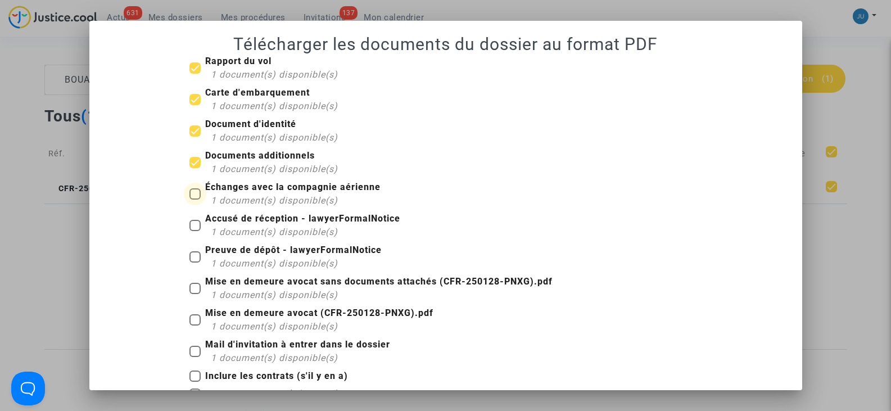
checkbox input "true"
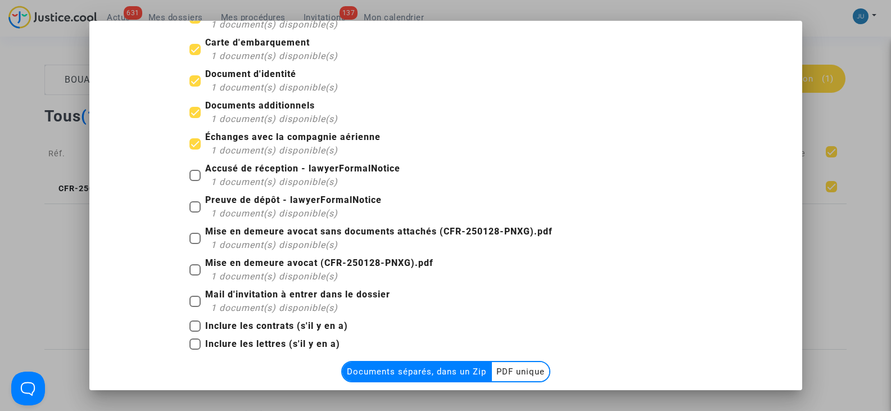
scroll to position [114, 0]
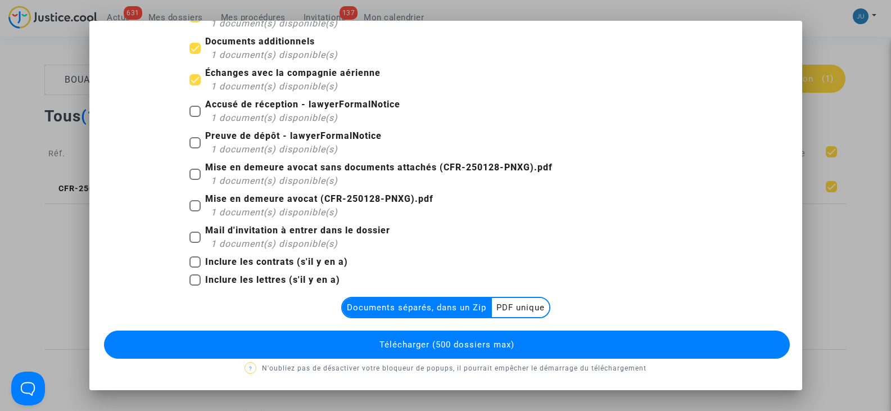
click at [518, 304] on multi-toggle-item "PDF unique" at bounding box center [520, 307] width 57 height 19
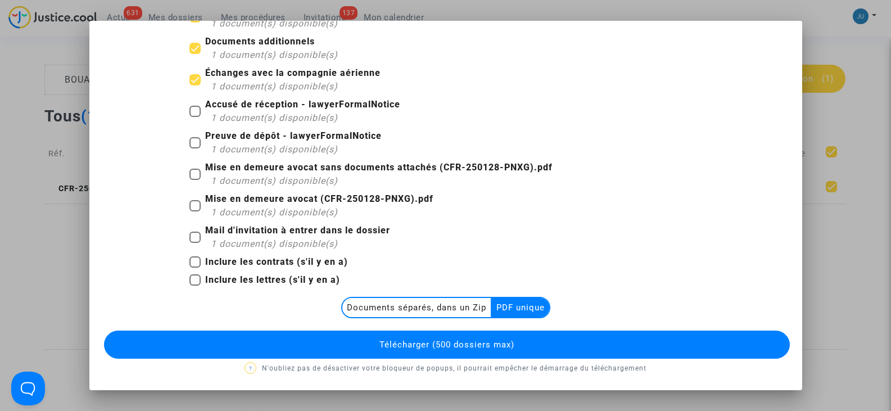
click at [441, 346] on span "Télécharger (500 dossiers max)" at bounding box center [446, 344] width 135 height 10
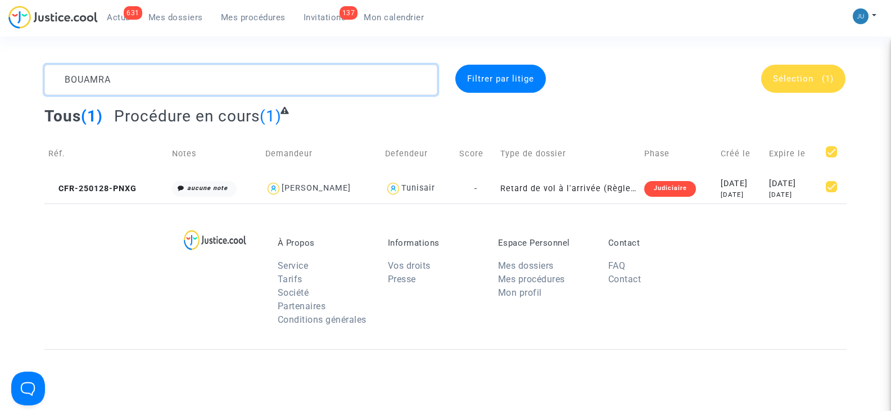
drag, startPoint x: 114, startPoint y: 80, endPoint x: 38, endPoint y: 78, distance: 75.9
click at [38, 78] on div "BOUAMRA" at bounding box center [240, 80] width 409 height 30
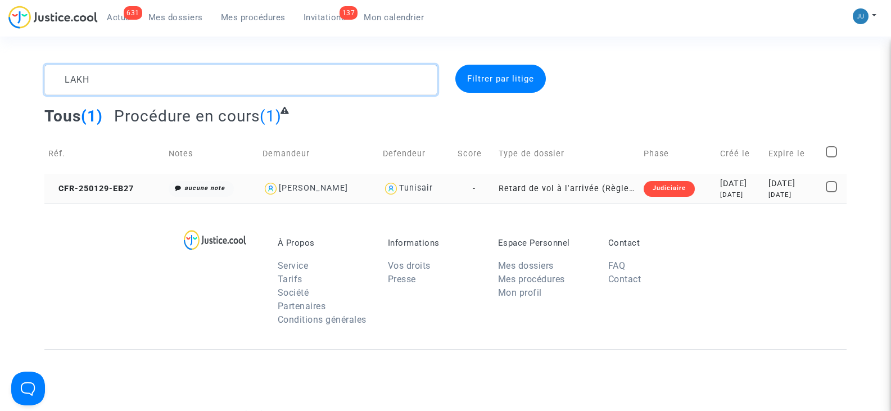
type textarea "LAKH"
click at [840, 187] on check at bounding box center [833, 189] width 17 height 16
click at [829, 184] on span at bounding box center [830, 186] width 11 height 11
click at [831, 192] on input "checkbox" at bounding box center [831, 192] width 1 height 1
checkbox input "true"
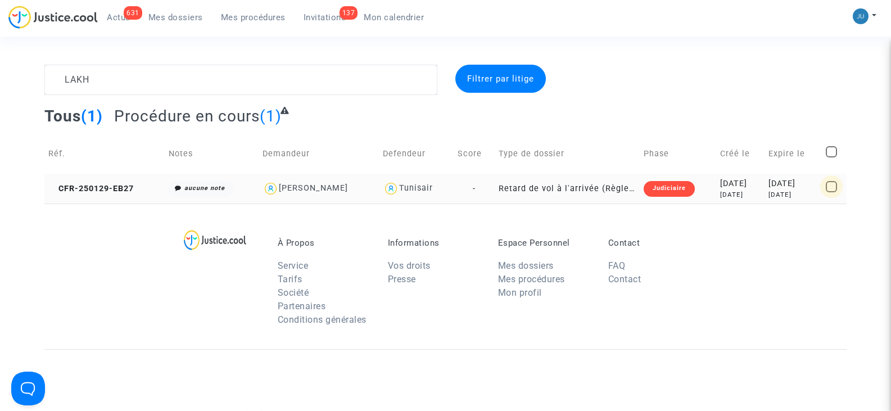
checkbox input "true"
click at [786, 74] on span "Sélection" at bounding box center [793, 79] width 40 height 10
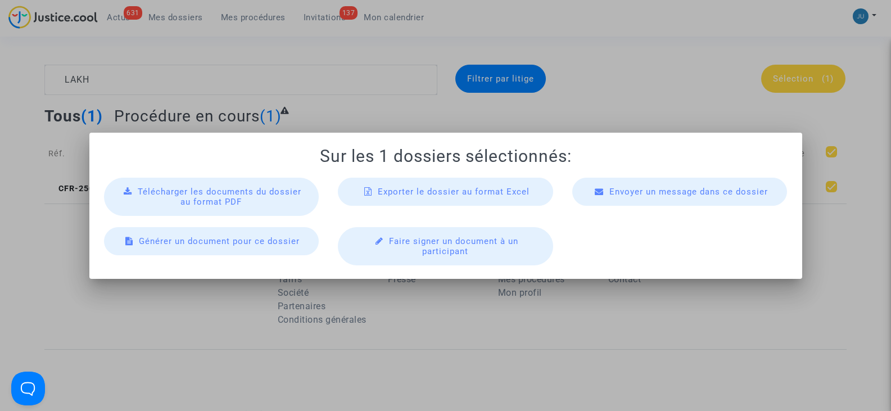
click at [246, 205] on div "Télécharger les documents du dossier au format PDF" at bounding box center [211, 197] width 215 height 38
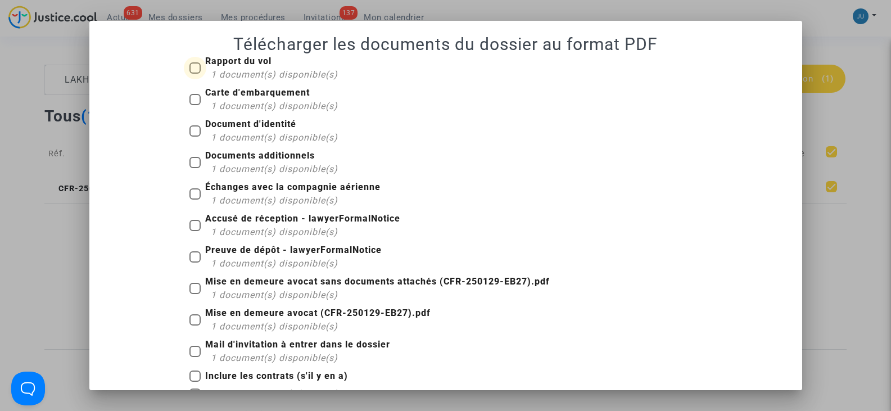
click at [224, 61] on b "Rapport du vol" at bounding box center [238, 61] width 66 height 11
click at [195, 74] on input "Rapport du vol 1 document(s) disponible(s)" at bounding box center [194, 74] width 1 height 1
checkbox input "true"
click at [205, 95] on b "Carte d'embarquement" at bounding box center [257, 92] width 105 height 11
click at [195, 105] on input "Carte d'embarquement 1 document(s) disponible(s)" at bounding box center [194, 105] width 1 height 1
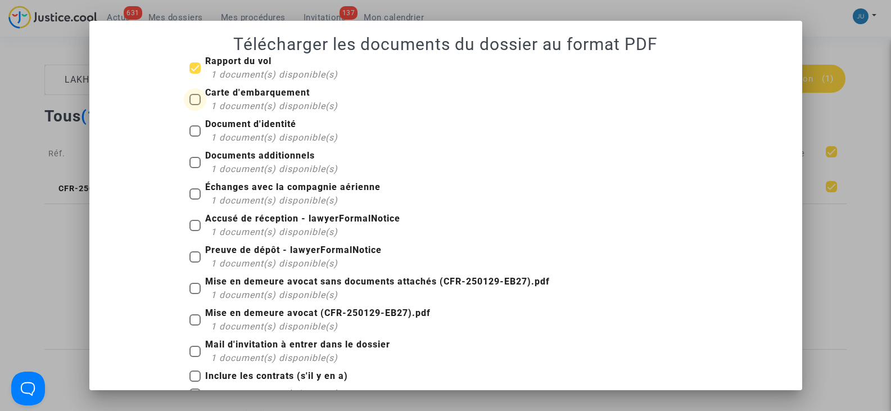
checkbox input "true"
click at [195, 123] on label "Document d'identité 1 document(s) disponible(s)" at bounding box center [263, 130] width 148 height 27
click at [195, 137] on input "Document d'identité 1 document(s) disponible(s)" at bounding box center [194, 137] width 1 height 1
checkbox input "true"
click at [190, 159] on span at bounding box center [194, 162] width 11 height 11
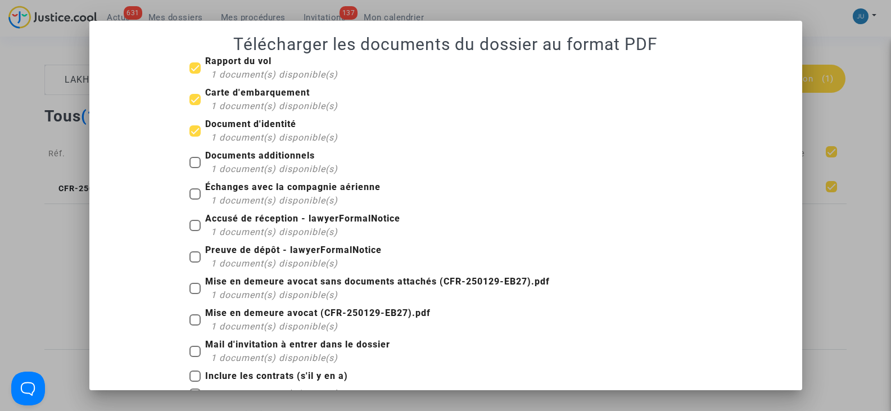
click at [194, 168] on input "Documents additionnels 1 document(s) disponible(s)" at bounding box center [194, 168] width 1 height 1
checkbox input "true"
click at [192, 192] on span at bounding box center [194, 193] width 11 height 11
click at [194, 199] on input "Échanges avec la compagnie aérienne 1 document(s) disponible(s)" at bounding box center [194, 199] width 1 height 1
checkbox input "true"
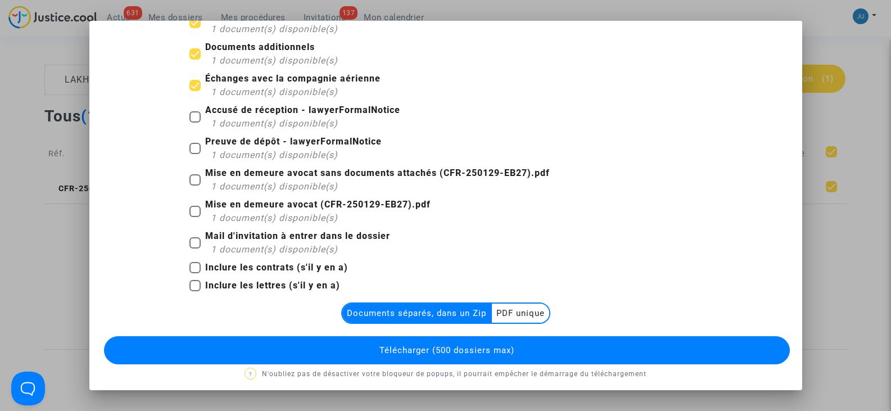
scroll to position [114, 0]
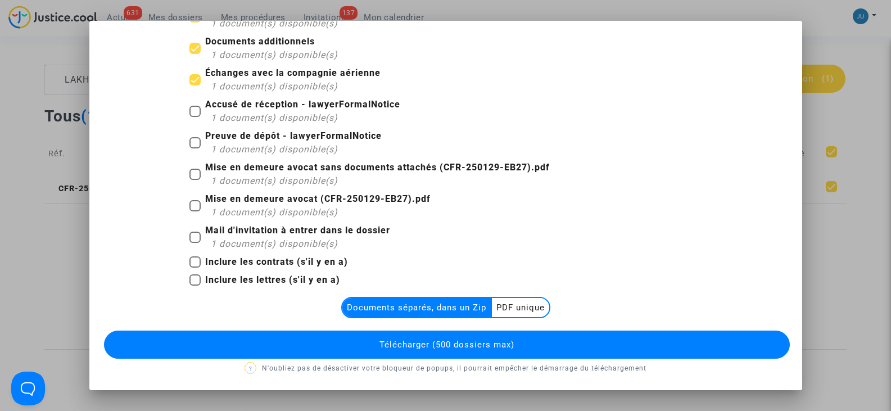
click at [520, 311] on multi-toggle-item "PDF unique" at bounding box center [520, 307] width 57 height 19
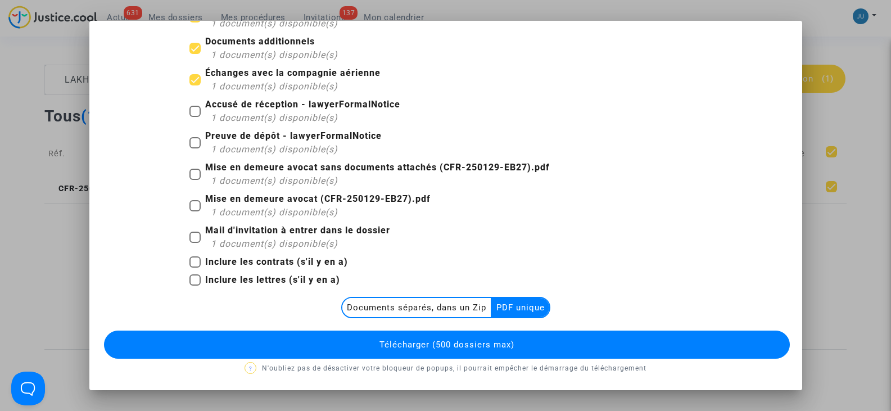
click at [444, 349] on span "Télécharger (500 dossiers max)" at bounding box center [446, 344] width 135 height 10
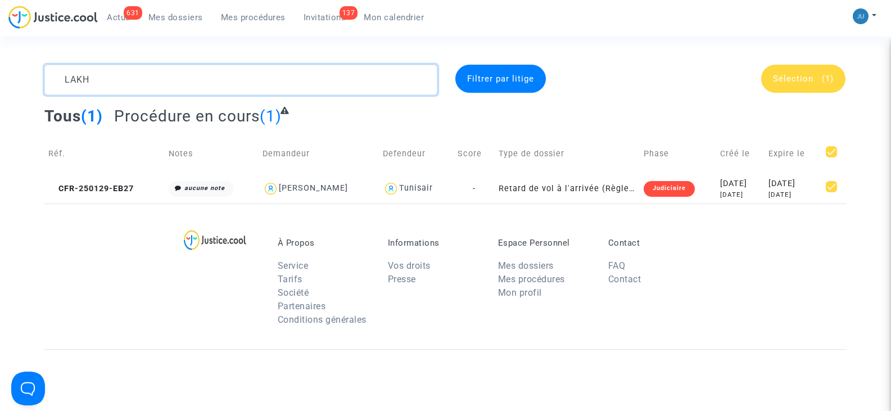
drag, startPoint x: 96, startPoint y: 77, endPoint x: 33, endPoint y: 73, distance: 63.1
click at [33, 73] on div "LAKH Filtrer par litige Sélection (1) Tous (1) Procédure en cours (1) Réf. Note…" at bounding box center [445, 134] width 891 height 139
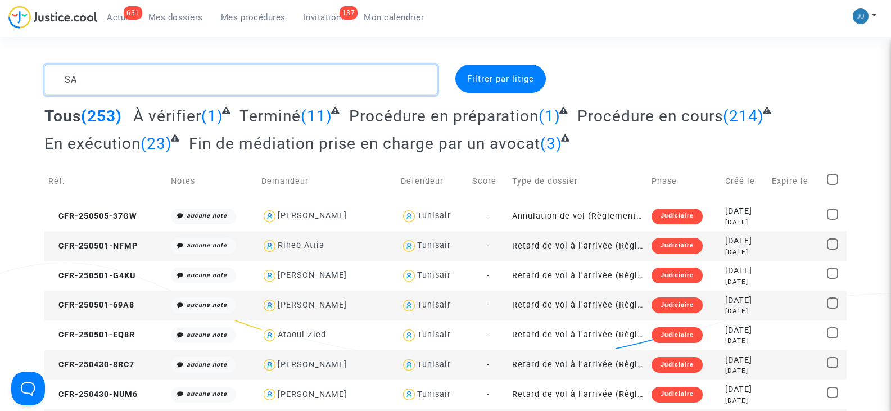
drag, startPoint x: 81, startPoint y: 83, endPoint x: 51, endPoint y: 76, distance: 30.4
click at [51, 76] on textarea at bounding box center [240, 80] width 392 height 30
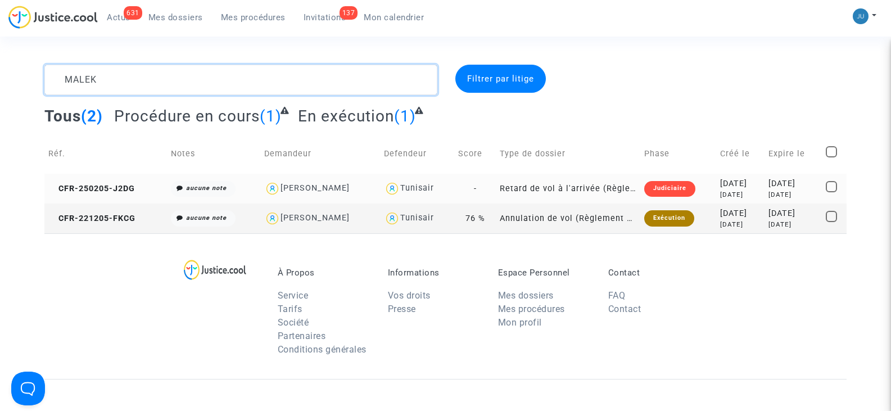
type textarea "MALEK"
click at [832, 186] on span at bounding box center [830, 186] width 11 height 11
click at [831, 192] on input "checkbox" at bounding box center [831, 192] width 1 height 1
checkbox input "true"
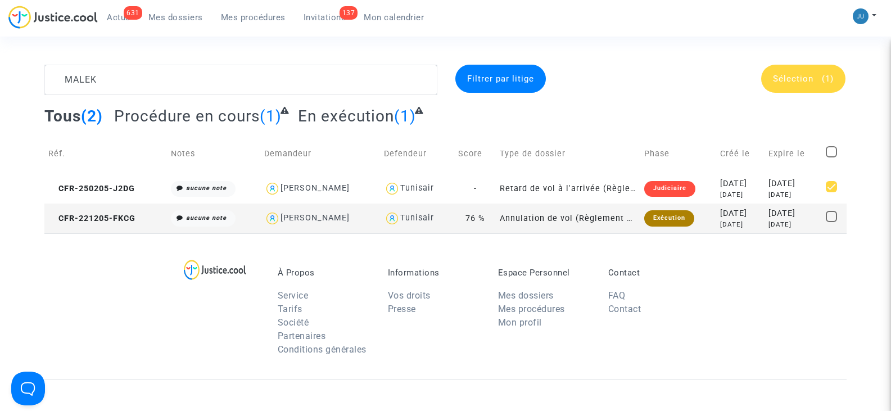
click at [807, 81] on span "Sélection" at bounding box center [793, 79] width 40 height 10
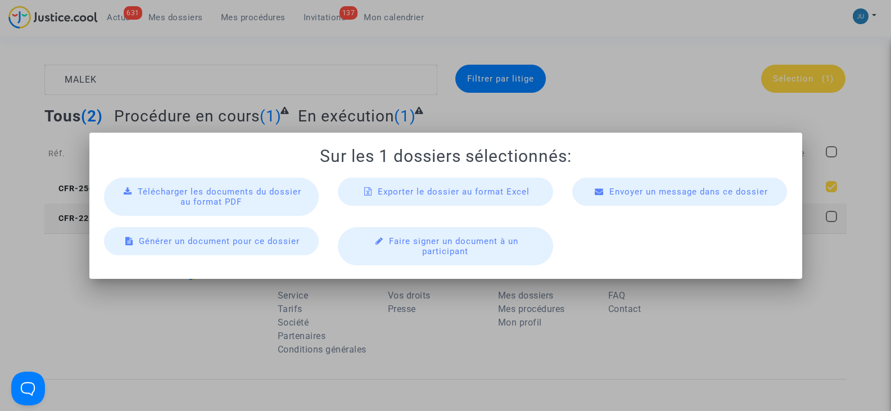
click at [220, 194] on span "Télécharger les documents du dossier au format PDF" at bounding box center [220, 197] width 164 height 20
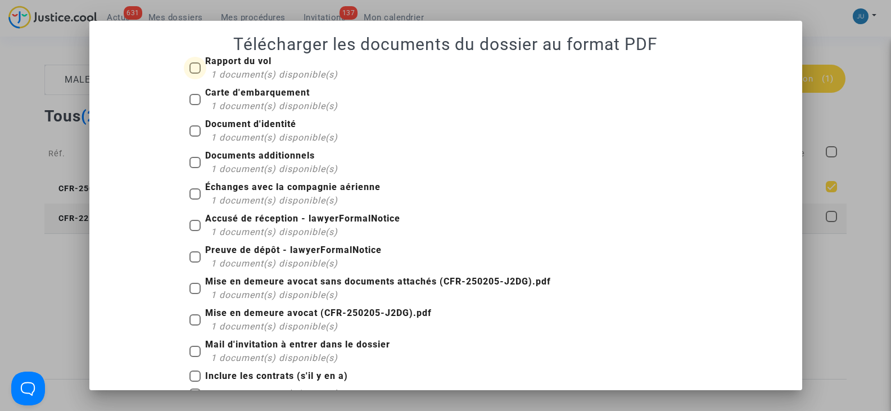
click at [189, 66] on span at bounding box center [194, 67] width 11 height 11
click at [194, 74] on input "Rapport du vol 1 document(s) disponible(s)" at bounding box center [194, 74] width 1 height 1
checkbox input "true"
click at [189, 101] on span at bounding box center [194, 99] width 11 height 11
click at [194, 105] on input "Carte d'embarquement 1 document(s) disponible(s)" at bounding box center [194, 105] width 1 height 1
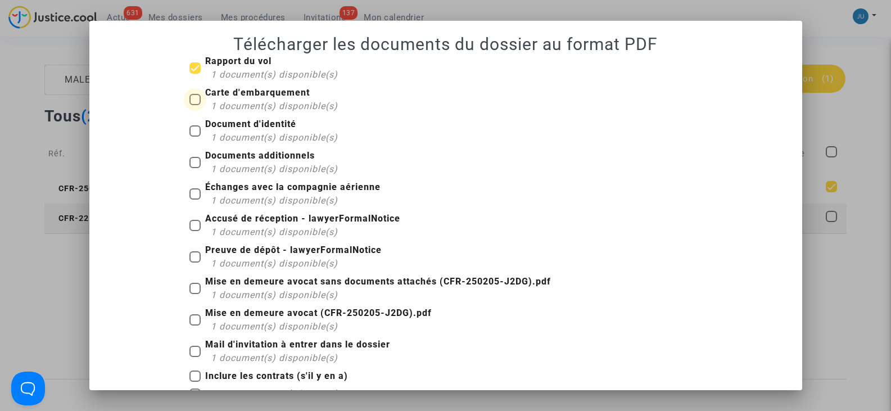
checkbox input "true"
click at [189, 130] on span at bounding box center [194, 130] width 11 height 11
click at [194, 137] on input "Document d'identité 1 document(s) disponible(s)" at bounding box center [194, 137] width 1 height 1
checkbox input "true"
click at [189, 159] on span at bounding box center [194, 162] width 11 height 11
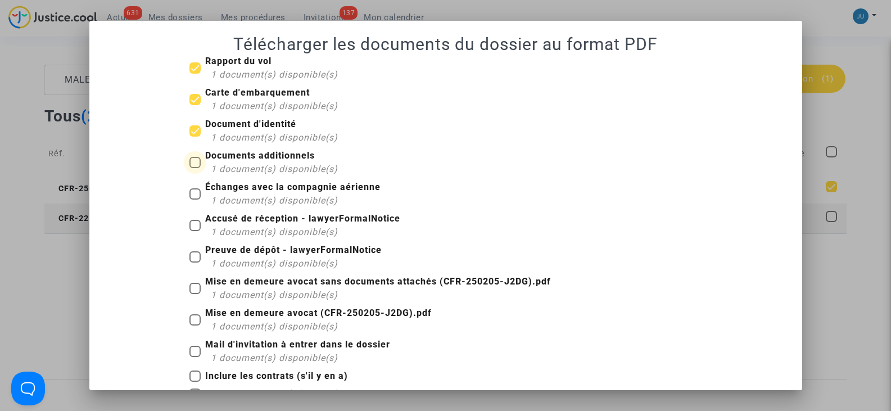
click at [194, 168] on input "Documents additionnels 1 document(s) disponible(s)" at bounding box center [194, 168] width 1 height 1
checkbox input "true"
click at [194, 194] on span at bounding box center [194, 193] width 11 height 11
click at [194, 199] on input "Échanges avec la compagnie aérienne 1 document(s) disponible(s)" at bounding box center [194, 199] width 1 height 1
checkbox input "true"
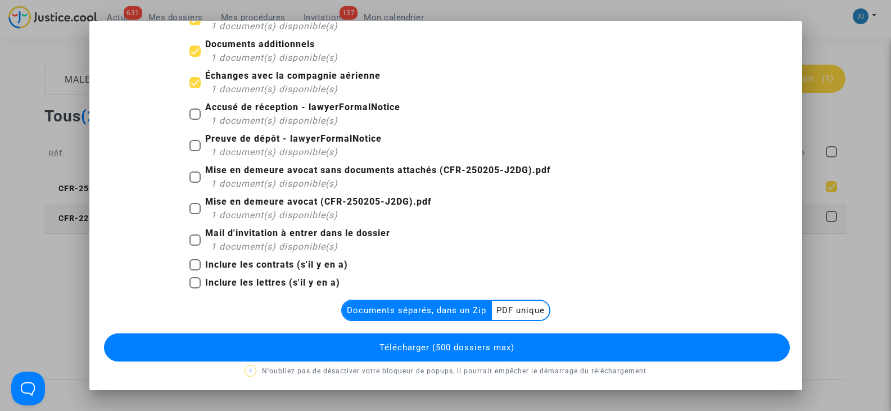
scroll to position [114, 0]
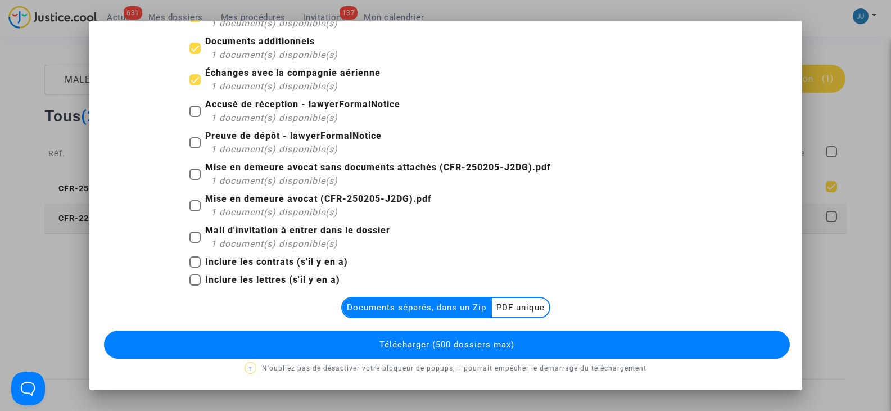
click at [507, 305] on multi-toggle-item "PDF unique" at bounding box center [520, 307] width 57 height 19
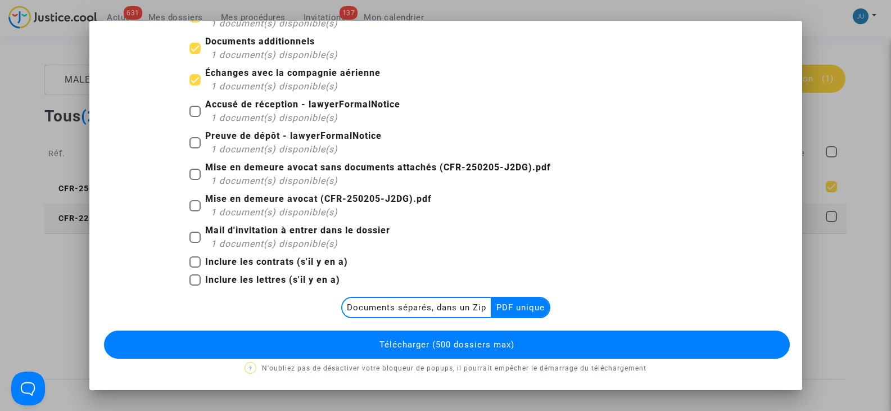
click at [448, 341] on span "Télécharger (500 dossiers max)" at bounding box center [446, 344] width 135 height 10
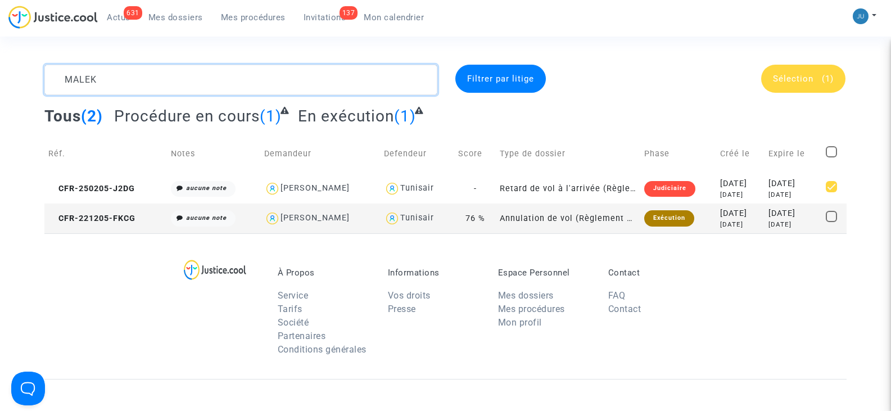
drag, startPoint x: 102, startPoint y: 81, endPoint x: 32, endPoint y: 71, distance: 70.3
click at [32, 71] on div "MALEK Filtrer par litige Sélection (1) Tous (2) Procédure en cours (1) En exécu…" at bounding box center [445, 149] width 891 height 169
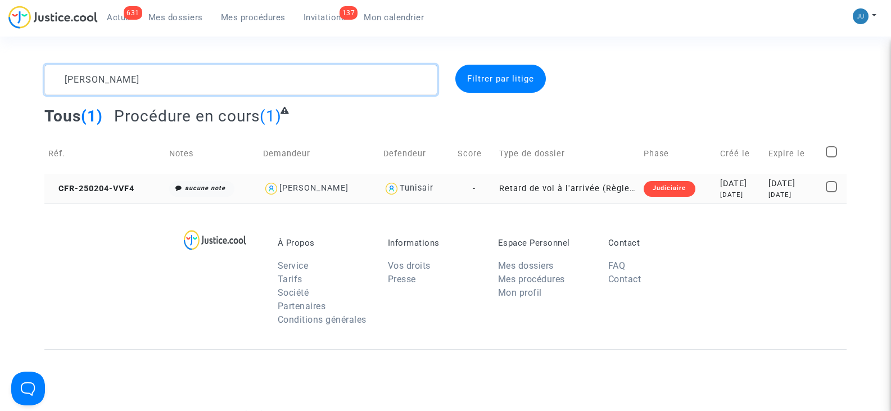
type textarea "[PERSON_NAME]"
click at [831, 187] on span at bounding box center [830, 186] width 11 height 11
click at [831, 192] on input "checkbox" at bounding box center [831, 192] width 1 height 1
checkbox input "true"
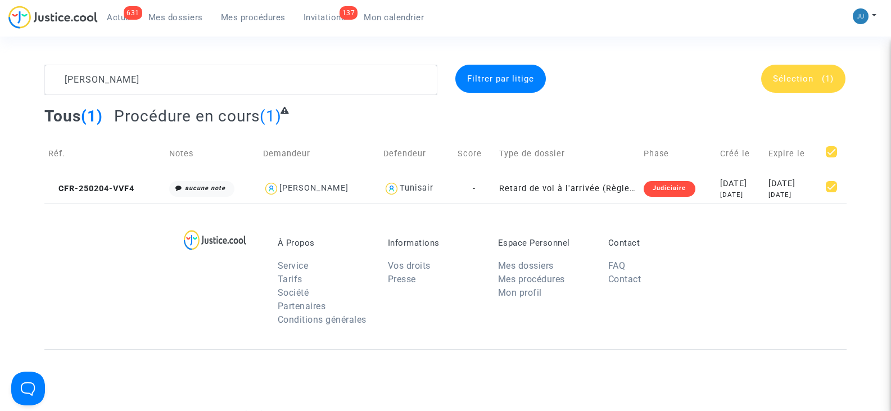
click at [795, 70] on div "Sélection (1)" at bounding box center [803, 79] width 84 height 28
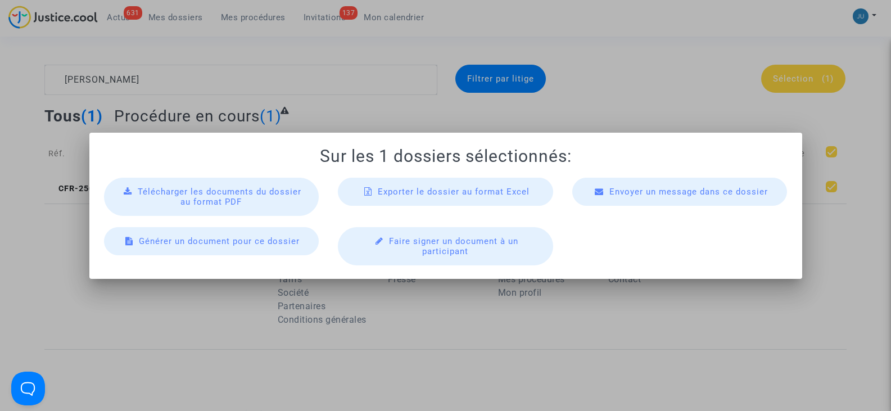
click at [184, 200] on div "Télécharger les documents du dossier au format PDF" at bounding box center [211, 197] width 215 height 38
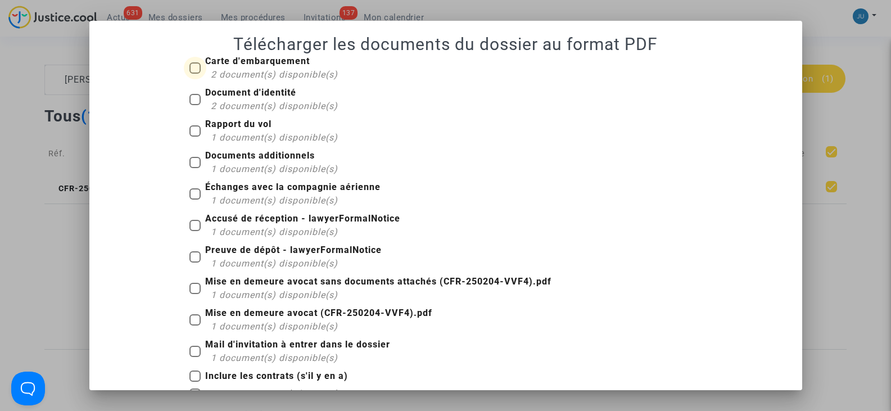
click at [191, 68] on span at bounding box center [194, 67] width 11 height 11
click at [194, 74] on input "Carte d'embarquement 2 document(s) disponible(s)" at bounding box center [194, 74] width 1 height 1
checkbox input "true"
click at [192, 101] on span at bounding box center [194, 99] width 11 height 11
click at [194, 105] on input "Document d'identité 2 document(s) disponible(s)" at bounding box center [194, 105] width 1 height 1
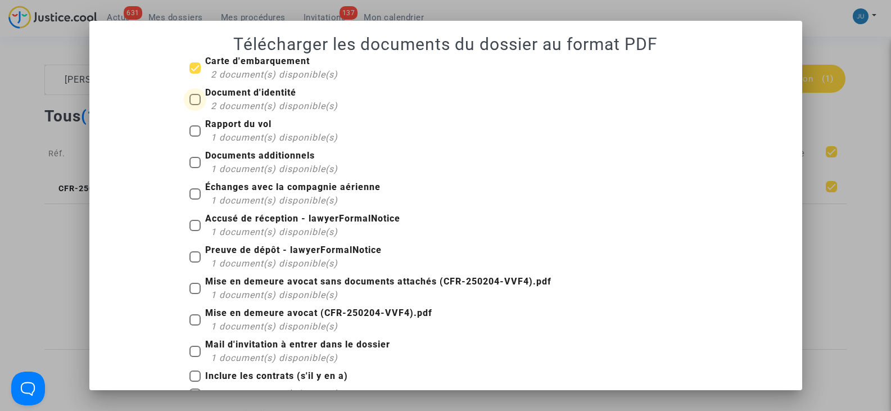
checkbox input "true"
click at [197, 126] on label "Rapport du vol 1 document(s) disponible(s)" at bounding box center [263, 130] width 148 height 27
click at [195, 137] on input "Rapport du vol 1 document(s) disponible(s)" at bounding box center [194, 137] width 1 height 1
checkbox input "true"
click at [191, 155] on label "Documents additionnels 1 document(s) disponible(s)" at bounding box center [263, 162] width 148 height 27
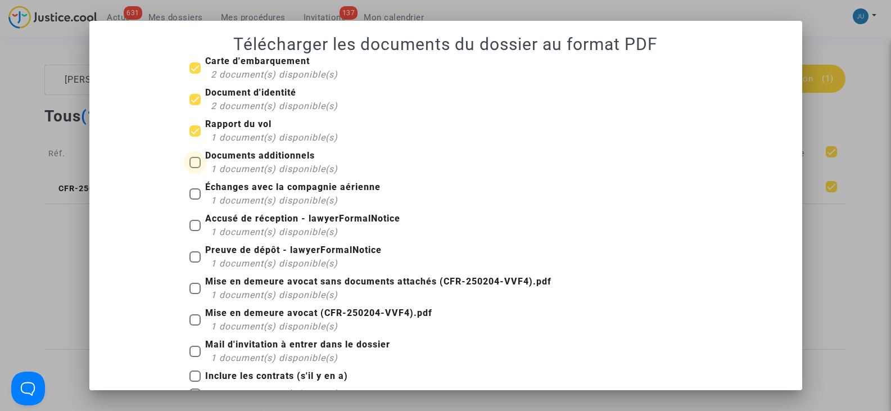
click at [194, 168] on input "Documents additionnels 1 document(s) disponible(s)" at bounding box center [194, 168] width 1 height 1
checkbox input "true"
click at [193, 192] on span at bounding box center [194, 193] width 11 height 11
click at [194, 199] on input "Échanges avec la compagnie aérienne 1 document(s) disponible(s)" at bounding box center [194, 199] width 1 height 1
checkbox input "true"
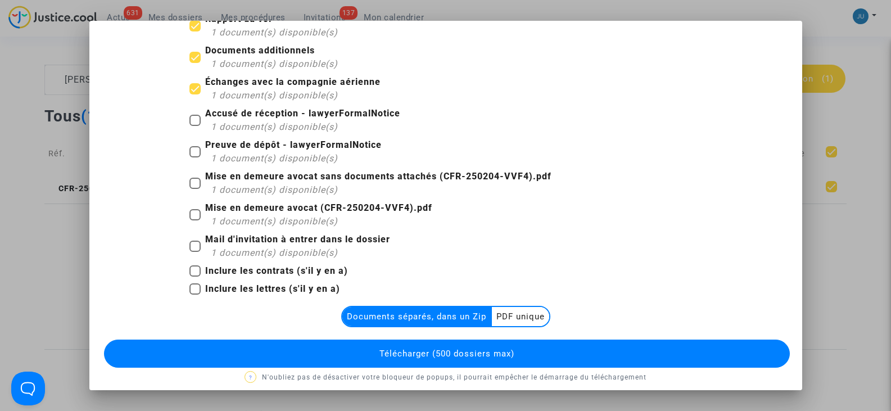
scroll to position [114, 0]
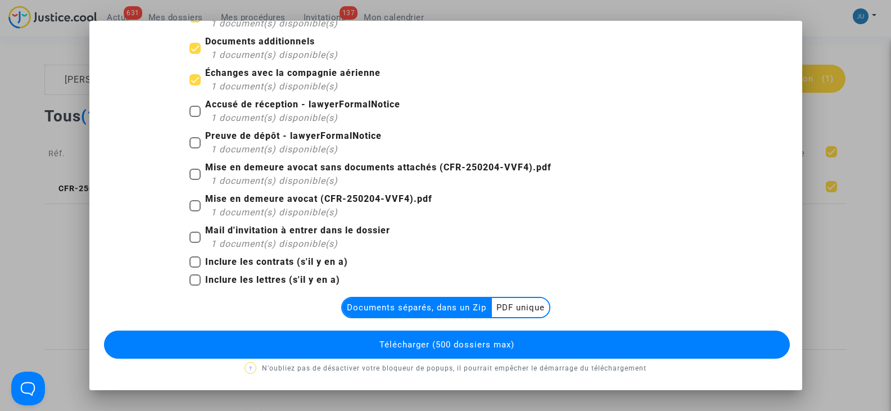
click at [519, 309] on multi-toggle-item "PDF unique" at bounding box center [520, 307] width 57 height 19
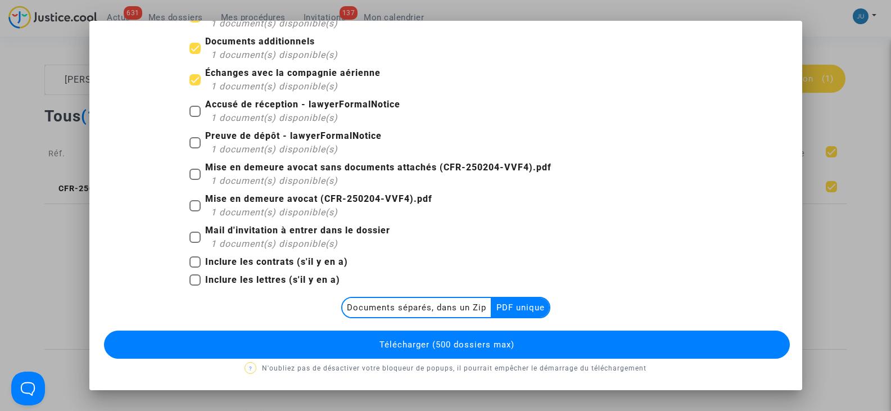
click at [432, 348] on span "Télécharger (500 dossiers max)" at bounding box center [446, 344] width 135 height 10
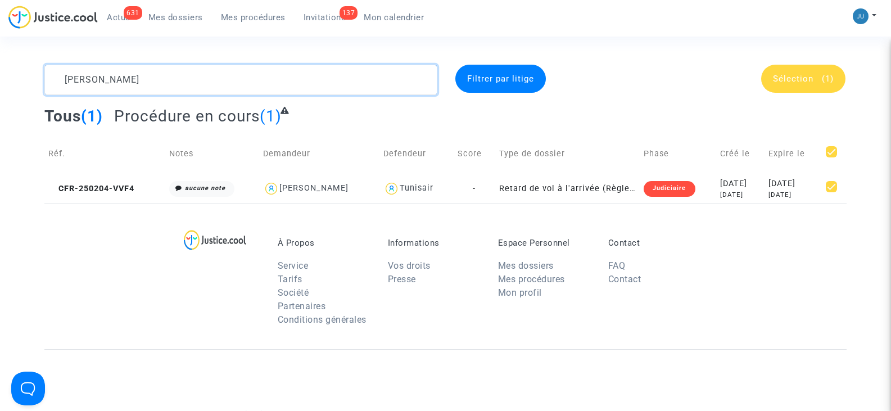
drag, startPoint x: 110, startPoint y: 81, endPoint x: 6, endPoint y: 81, distance: 104.0
click at [6, 81] on div "[PERSON_NAME] par litige Sélection (1) Tous (1) Procédure en cours (1) Réf. Not…" at bounding box center [445, 134] width 891 height 139
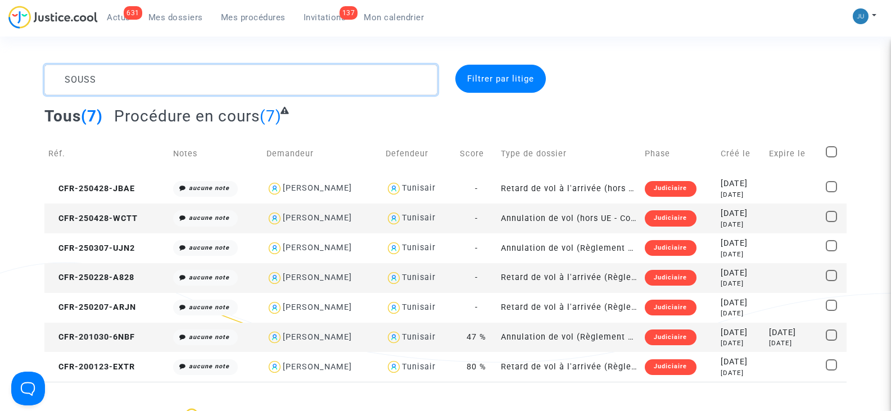
drag, startPoint x: 106, startPoint y: 85, endPoint x: 26, endPoint y: 78, distance: 80.1
click at [26, 78] on div "SOUSS Filtrer par litige Tous (7) Procédure en cours (7) Réf. Notes Demandeur D…" at bounding box center [445, 223] width 891 height 317
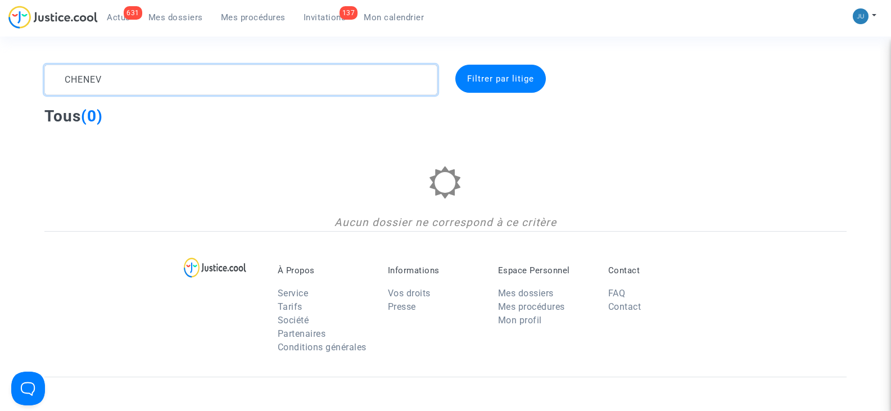
type textarea "CHENEV"
